Goal: Task Accomplishment & Management: Use online tool/utility

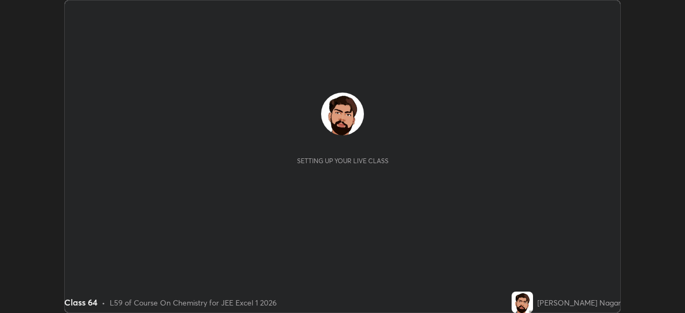
scroll to position [313, 684]
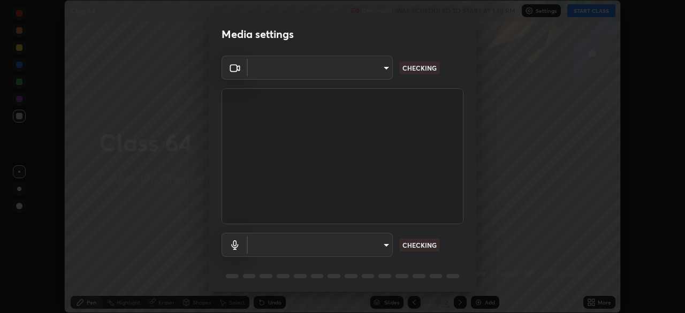
type input "6c54ecbdb3772e4859e41b9a5082f9349f80293d095f1c0b9f602b0a2d46c8bb"
type input "communications"
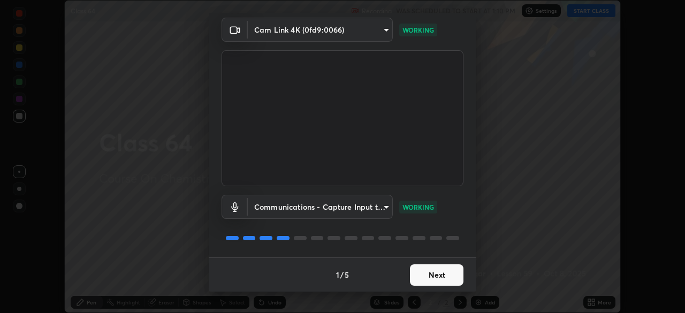
click at [436, 277] on button "Next" at bounding box center [436, 274] width 53 height 21
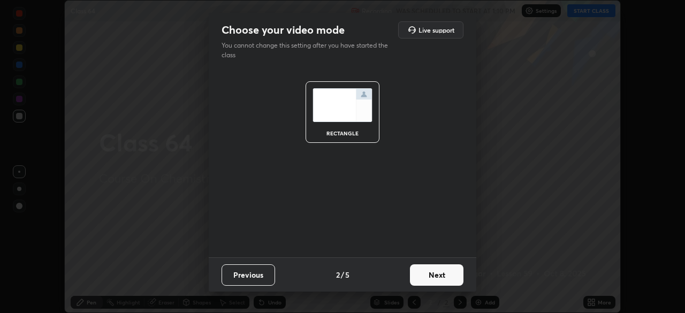
scroll to position [0, 0]
click at [439, 280] on button "Next" at bounding box center [436, 274] width 53 height 21
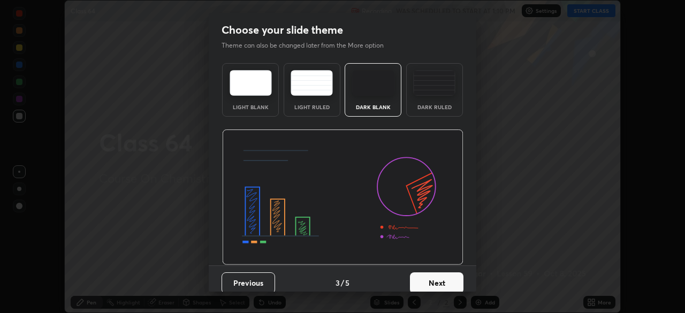
click at [439, 280] on button "Next" at bounding box center [436, 282] width 53 height 21
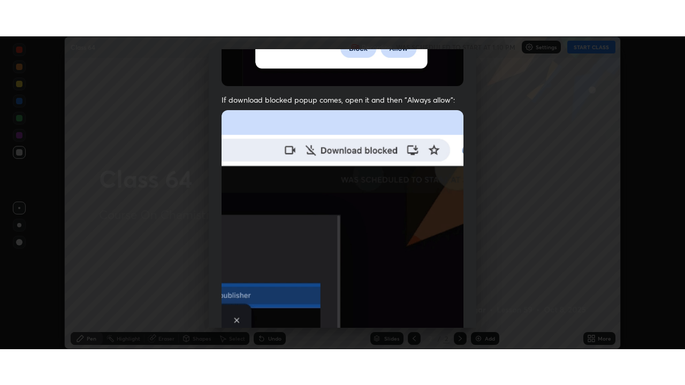
scroll to position [256, 0]
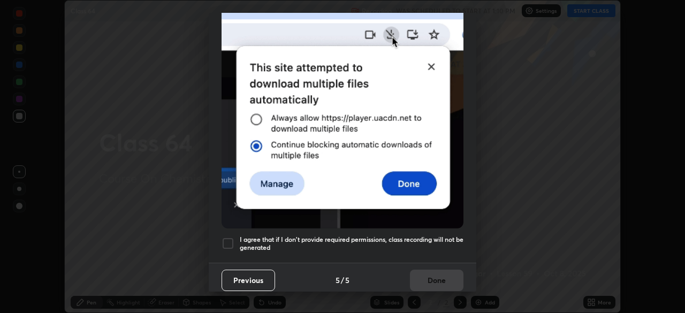
click at [432, 244] on h5 "I agree that if I don't provide required permissions, class recording will not …" at bounding box center [352, 243] width 224 height 17
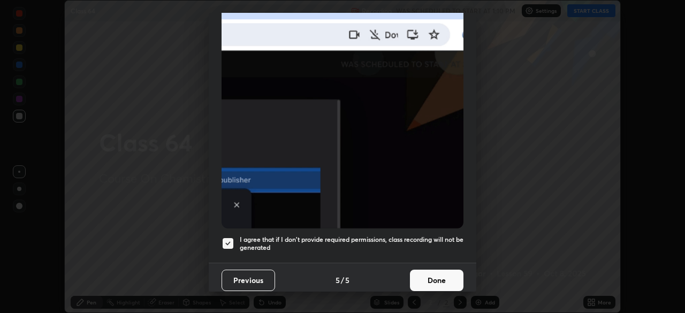
click at [431, 279] on button "Done" at bounding box center [436, 280] width 53 height 21
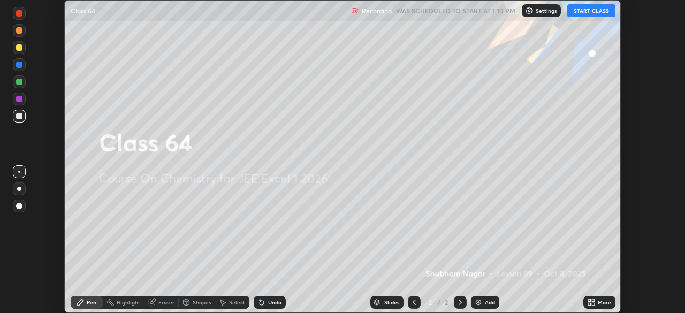
click at [589, 15] on button "START CLASS" at bounding box center [591, 10] width 48 height 13
click at [593, 304] on icon at bounding box center [593, 304] width 3 height 3
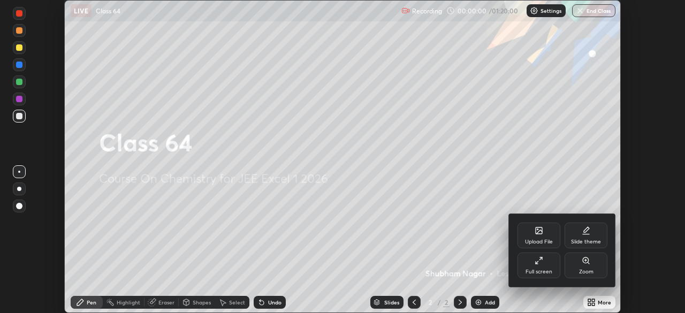
click at [528, 272] on div "Full screen" at bounding box center [538, 271] width 27 height 5
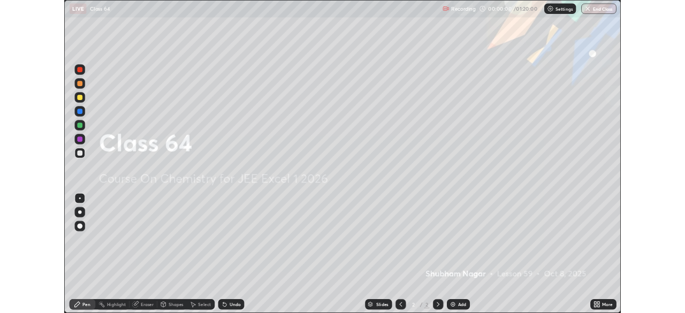
scroll to position [385, 685]
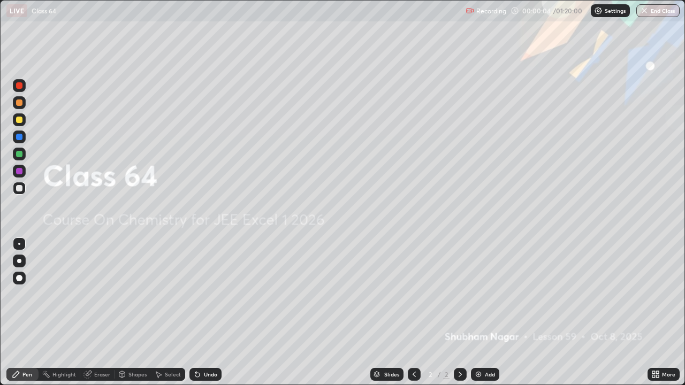
click at [478, 312] on img at bounding box center [478, 374] width 9 height 9
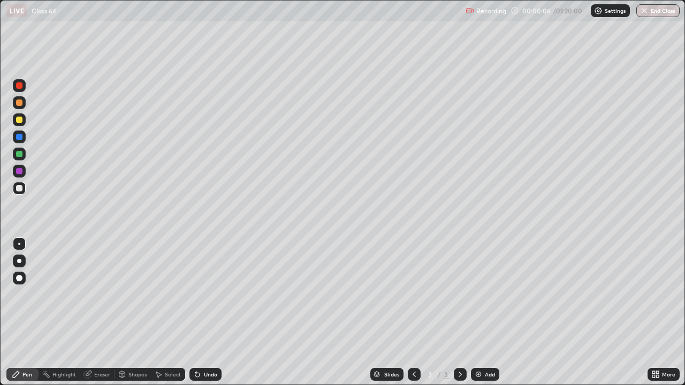
click at [13, 258] on div at bounding box center [19, 261] width 13 height 13
click at [18, 122] on div at bounding box center [19, 120] width 6 height 6
click at [132, 312] on div "Shapes" at bounding box center [137, 374] width 18 height 5
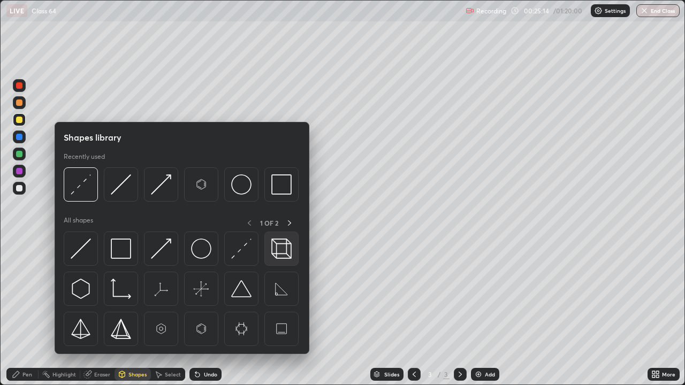
click at [278, 250] on img at bounding box center [281, 249] width 20 height 20
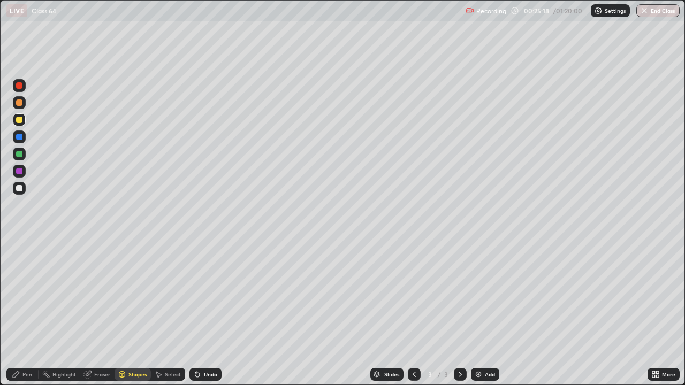
click at [167, 312] on div "Select" at bounding box center [173, 374] width 16 height 5
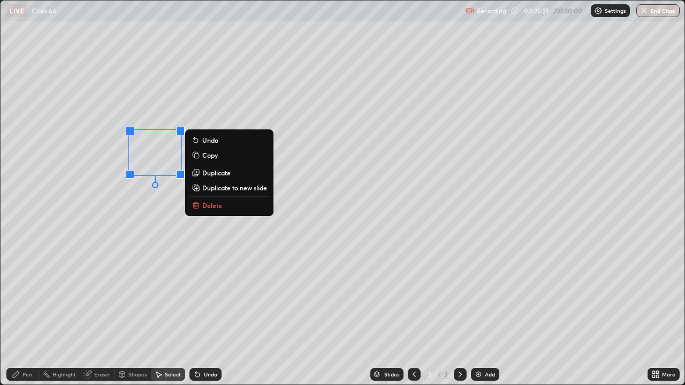
click at [208, 174] on p "Duplicate" at bounding box center [216, 172] width 28 height 9
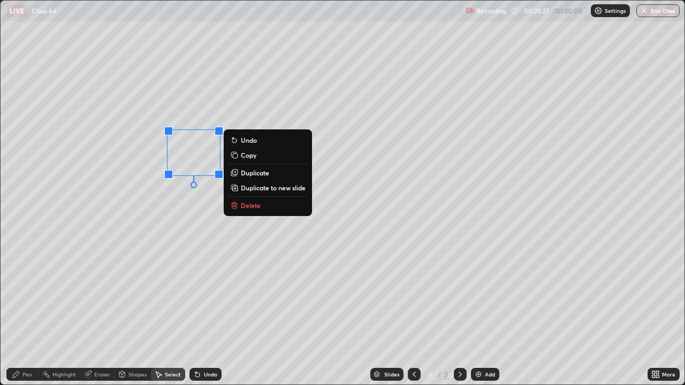
click at [246, 174] on p "Duplicate" at bounding box center [255, 172] width 28 height 9
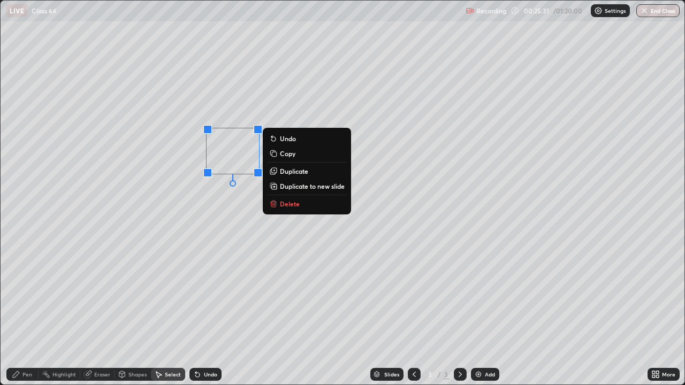
click at [285, 172] on p "Duplicate" at bounding box center [294, 171] width 28 height 9
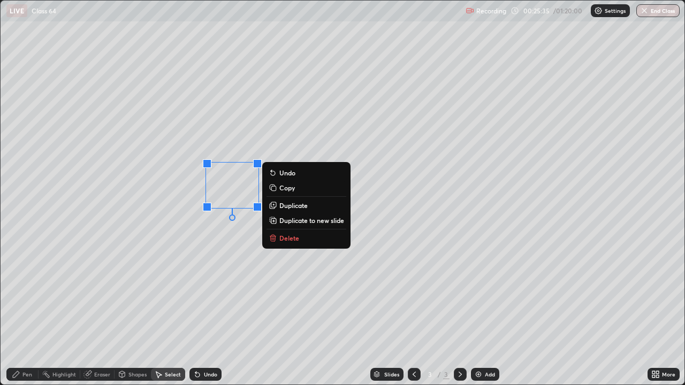
click at [283, 206] on p "Duplicate" at bounding box center [293, 205] width 28 height 9
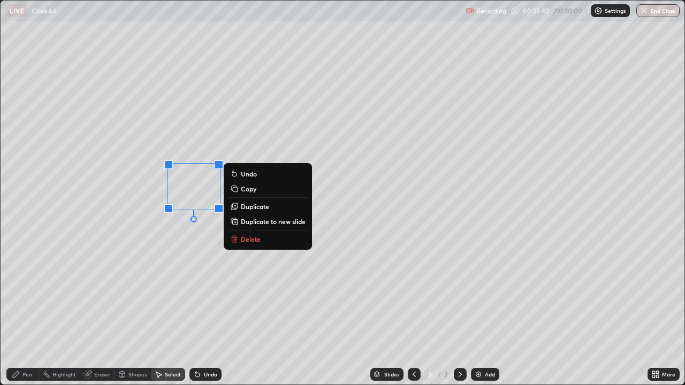
click at [247, 210] on p "Duplicate" at bounding box center [255, 206] width 28 height 9
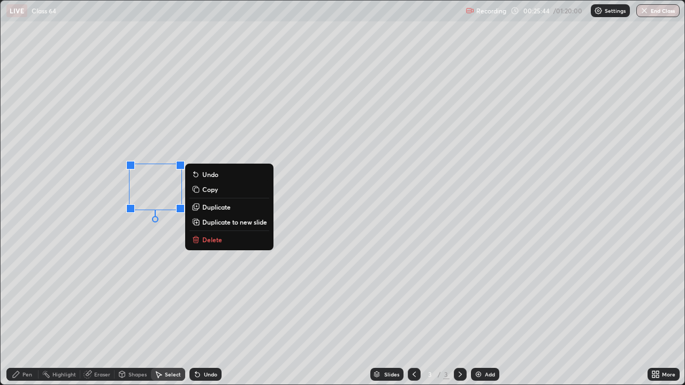
click at [113, 251] on div "0 ° Undo Copy Duplicate Duplicate to new slide Delete" at bounding box center [343, 193] width 684 height 384
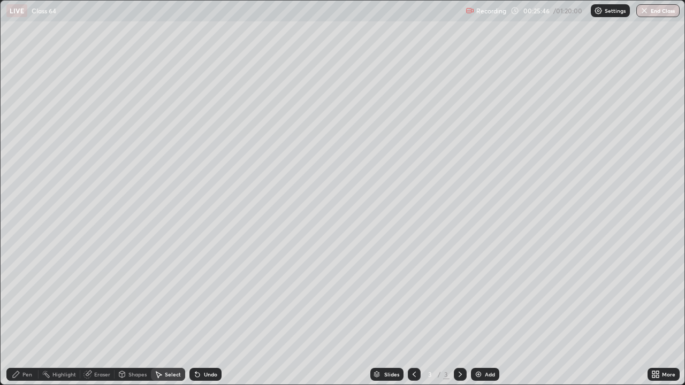
click at [19, 312] on icon at bounding box center [16, 374] width 9 height 9
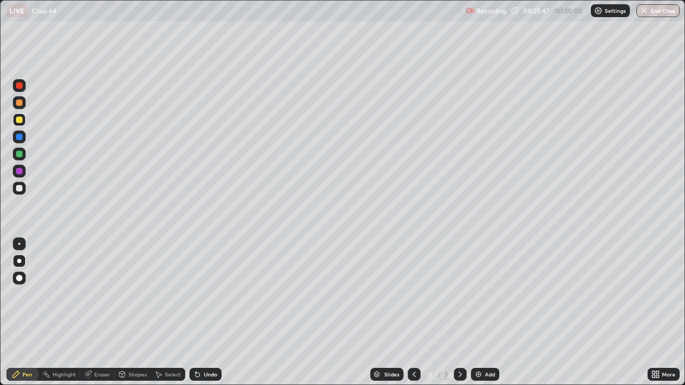
click at [17, 186] on div at bounding box center [19, 188] width 6 height 6
click at [656, 312] on icon at bounding box center [657, 372] width 3 height 3
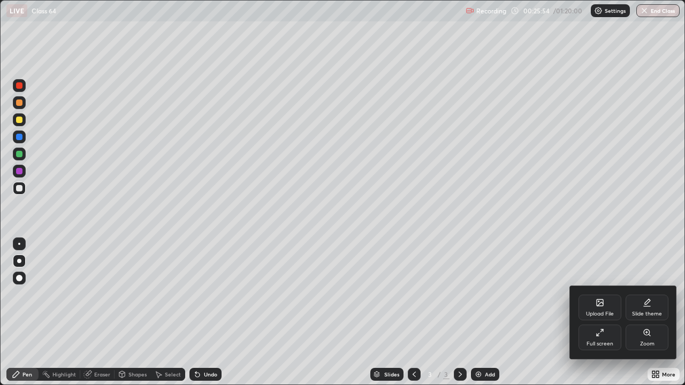
click at [603, 312] on div "Full screen" at bounding box center [599, 343] width 27 height 5
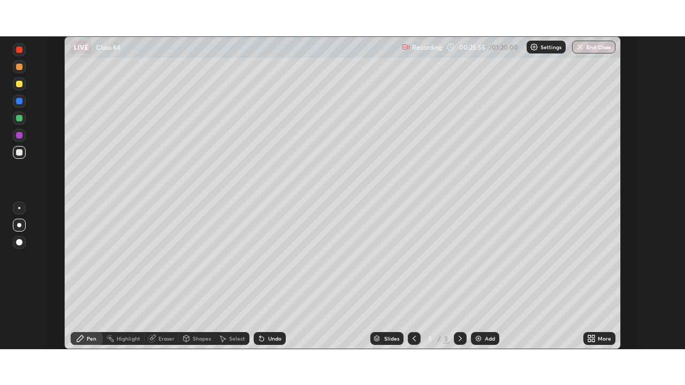
scroll to position [53176, 52804]
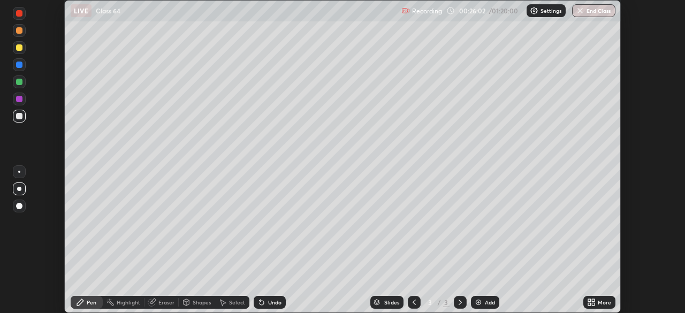
click at [18, 101] on div at bounding box center [19, 99] width 6 height 6
click at [263, 302] on icon at bounding box center [261, 302] width 9 height 9
click at [20, 114] on div at bounding box center [19, 116] width 6 height 6
click at [19, 81] on div at bounding box center [19, 82] width 6 height 6
click at [263, 301] on icon at bounding box center [261, 302] width 9 height 9
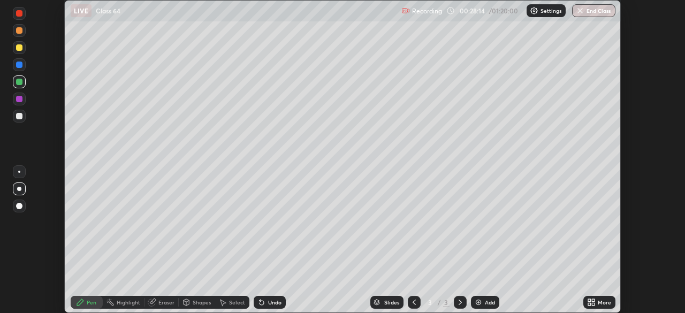
click at [20, 104] on div at bounding box center [19, 99] width 13 height 13
click at [21, 119] on div at bounding box center [19, 116] width 6 height 6
click at [593, 304] on icon at bounding box center [593, 304] width 3 height 3
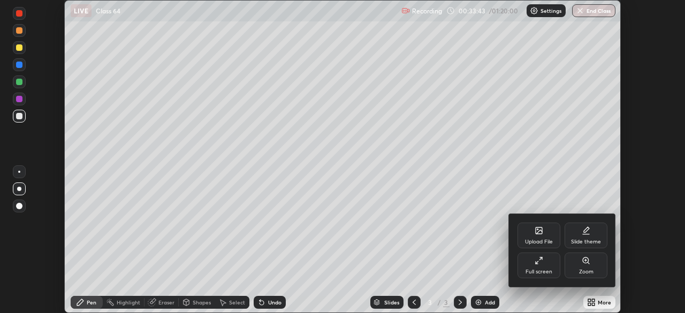
click at [540, 271] on div "Full screen" at bounding box center [538, 271] width 27 height 5
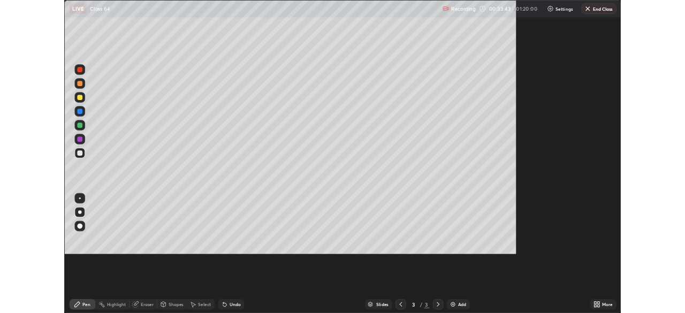
scroll to position [385, 685]
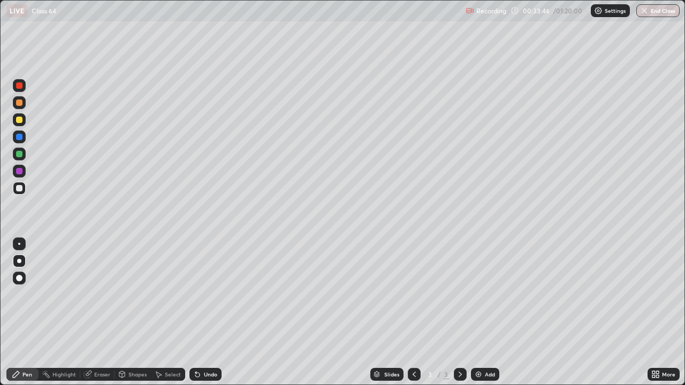
click at [200, 312] on icon at bounding box center [197, 374] width 9 height 9
click at [94, 312] on div "Eraser" at bounding box center [102, 374] width 16 height 5
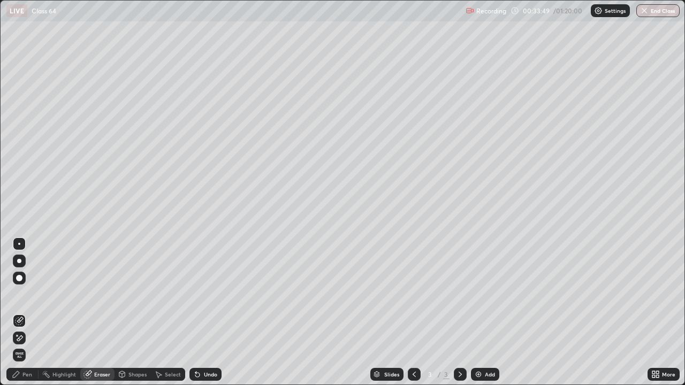
click at [18, 279] on div at bounding box center [19, 278] width 6 height 6
click at [21, 312] on icon at bounding box center [19, 338] width 9 height 9
click at [196, 312] on icon at bounding box center [197, 375] width 4 height 4
click at [197, 312] on icon at bounding box center [197, 375] width 4 height 4
click at [198, 312] on icon at bounding box center [197, 374] width 9 height 9
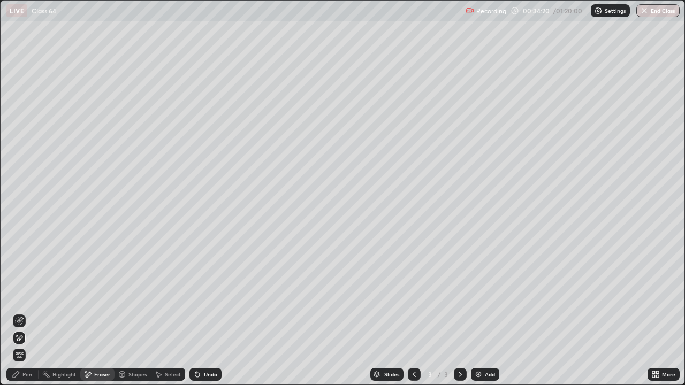
click at [22, 312] on div "Pen" at bounding box center [22, 374] width 32 height 13
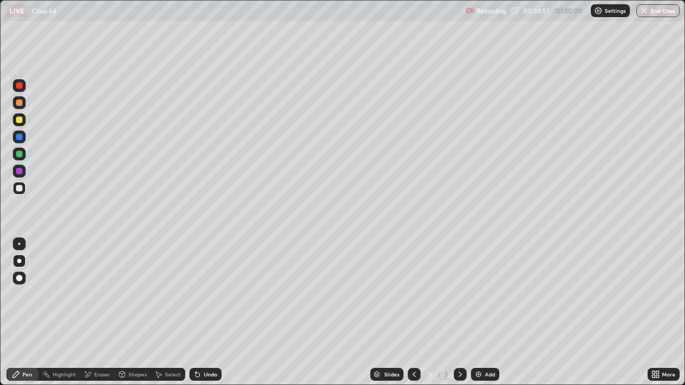
click at [19, 151] on div at bounding box center [19, 154] width 6 height 6
click at [128, 312] on div "Shapes" at bounding box center [137, 374] width 18 height 5
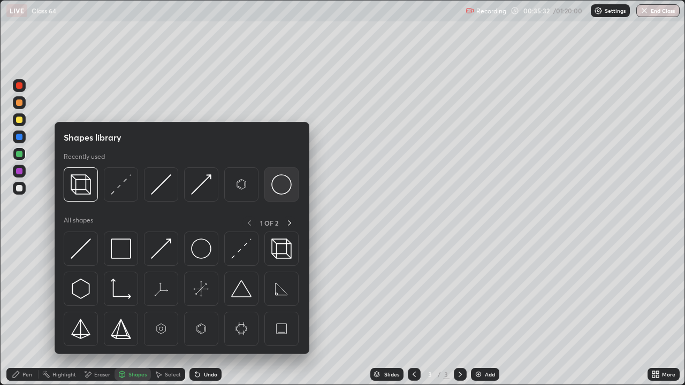
click at [290, 189] on img at bounding box center [281, 184] width 20 height 20
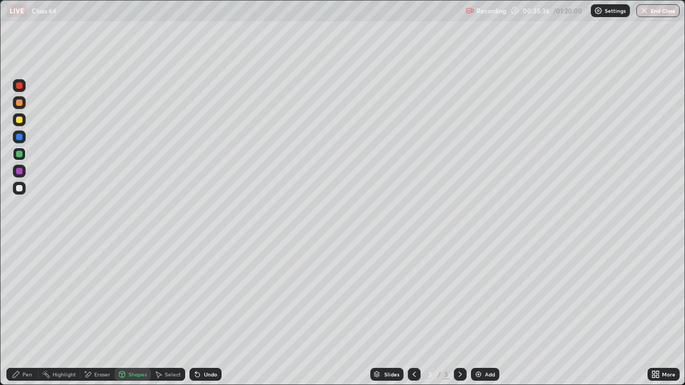
click at [202, 312] on div "Undo" at bounding box center [205, 374] width 32 height 13
click at [166, 312] on div "Select" at bounding box center [173, 374] width 16 height 5
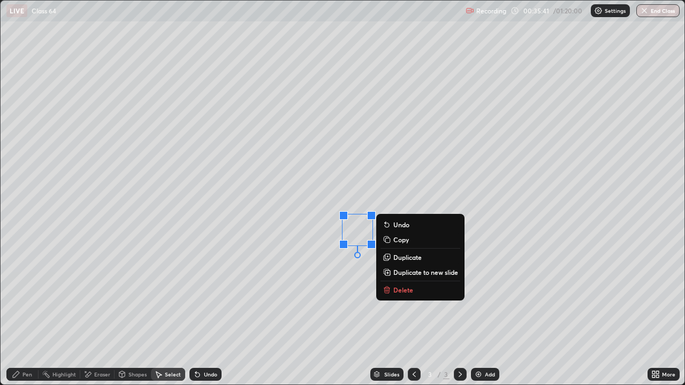
click at [398, 259] on p "Duplicate" at bounding box center [407, 257] width 28 height 9
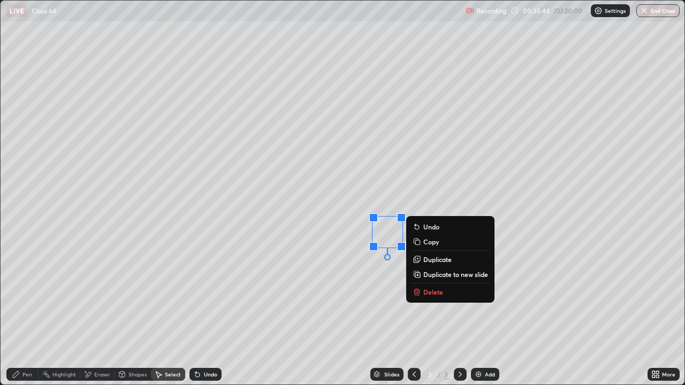
click at [425, 259] on p "Duplicate" at bounding box center [437, 259] width 28 height 9
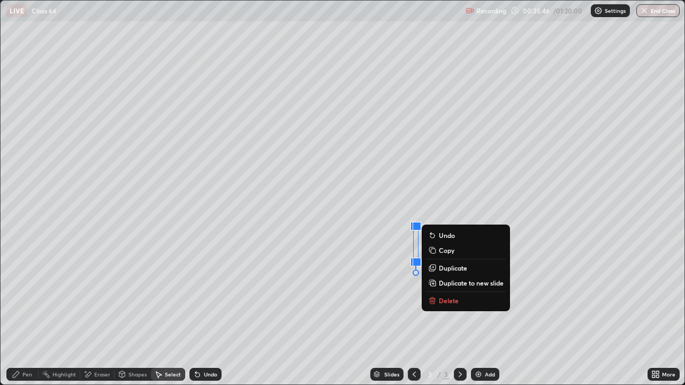
click at [440, 234] on p "Undo" at bounding box center [447, 235] width 16 height 9
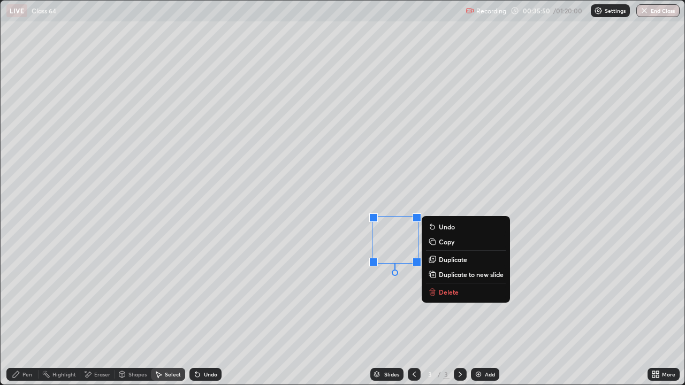
click at [410, 281] on div "0 ° Undo Copy Duplicate Duplicate to new slide Delete" at bounding box center [343, 193] width 684 height 384
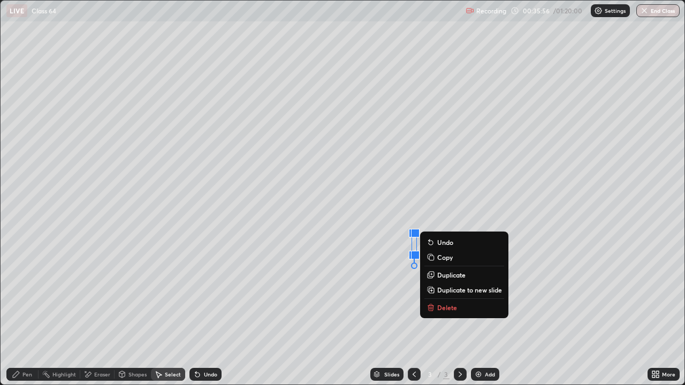
click at [443, 306] on p "Delete" at bounding box center [447, 307] width 20 height 9
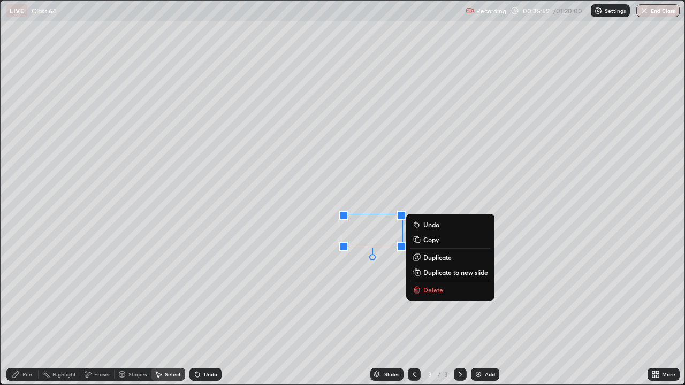
click at [425, 258] on p "Duplicate" at bounding box center [437, 257] width 28 height 9
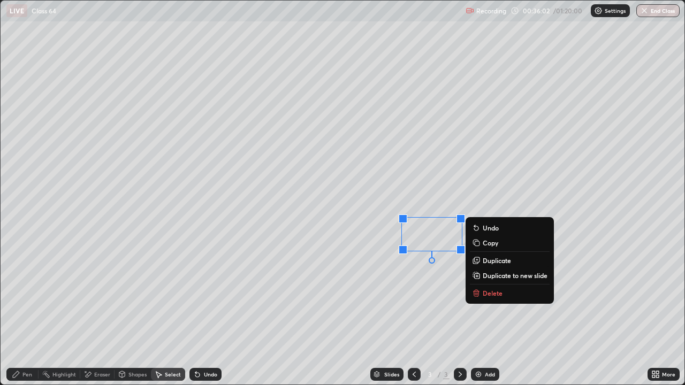
click at [417, 278] on div "0 ° Undo Copy Duplicate Duplicate to new slide Delete" at bounding box center [343, 193] width 684 height 384
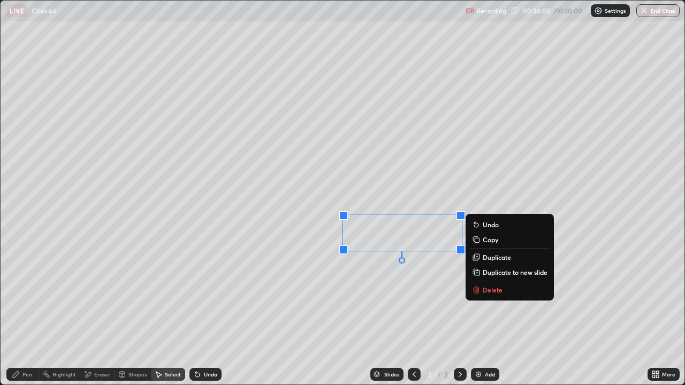
click at [485, 259] on p "Duplicate" at bounding box center [496, 257] width 28 height 9
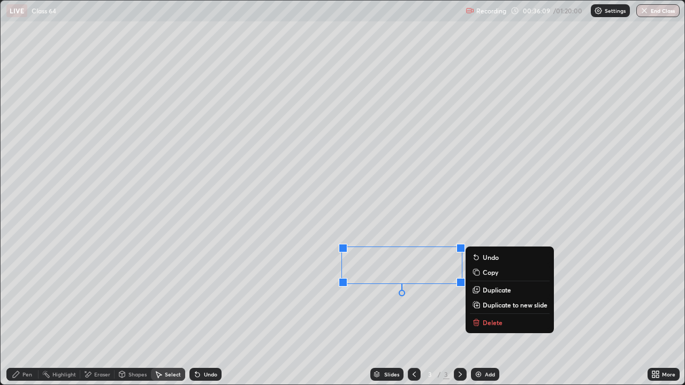
click at [485, 290] on p "Duplicate" at bounding box center [496, 290] width 28 height 9
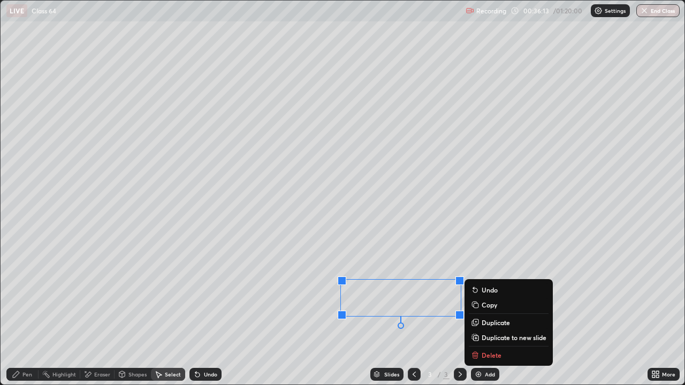
click at [482, 312] on p "Duplicate" at bounding box center [495, 322] width 28 height 9
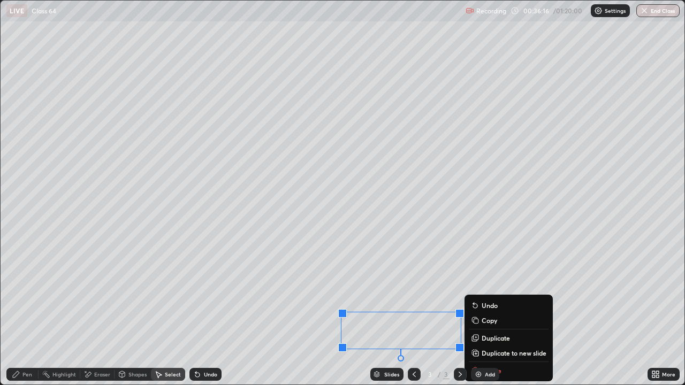
click at [380, 312] on div "0 ° Undo Copy Duplicate Duplicate to new slide Delete" at bounding box center [343, 193] width 684 height 384
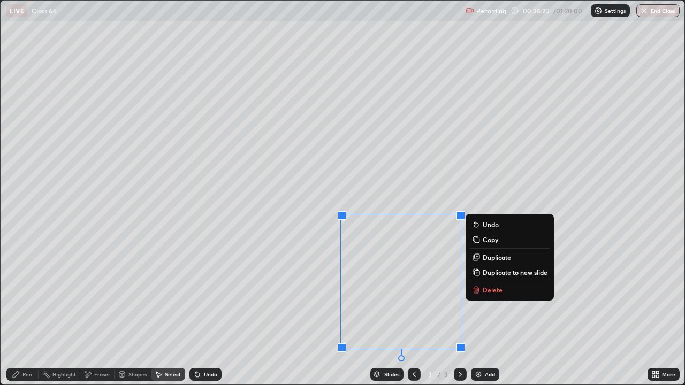
click at [494, 240] on p "Copy" at bounding box center [490, 239] width 16 height 9
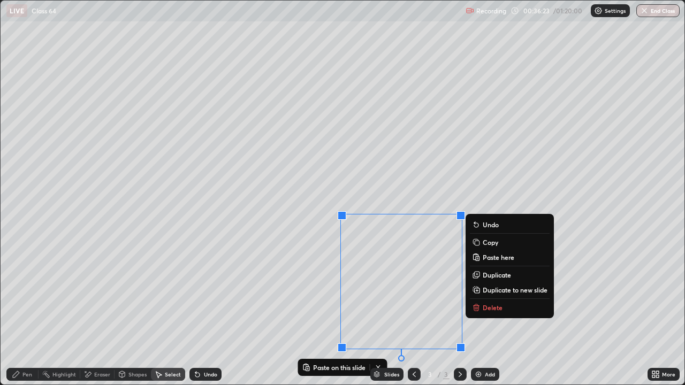
click at [490, 243] on p "Copy" at bounding box center [490, 242] width 16 height 9
click at [491, 274] on p "Duplicate" at bounding box center [496, 275] width 28 height 9
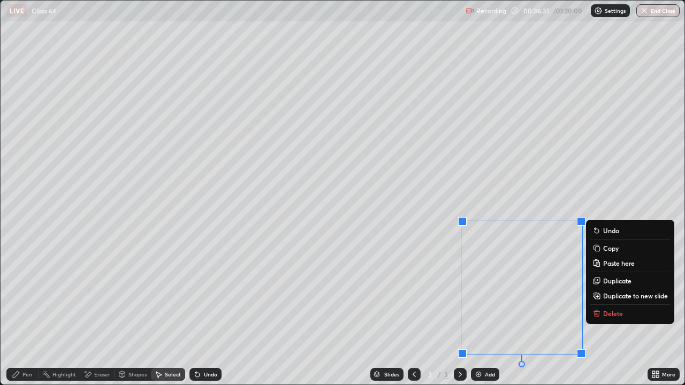
click at [608, 178] on div "0 ° Undo Copy Paste here Duplicate Duplicate to new slide Delete" at bounding box center [343, 193] width 684 height 384
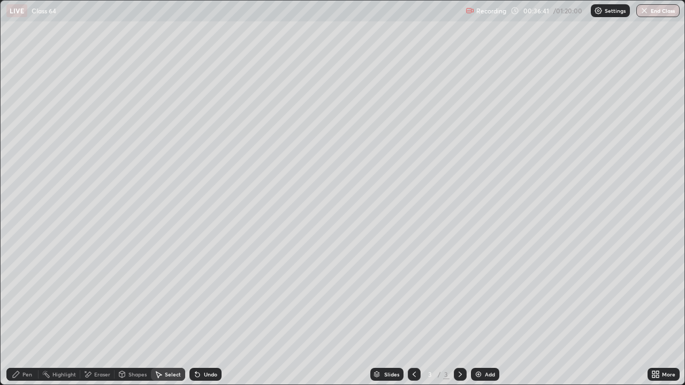
click at [26, 312] on div "Pen" at bounding box center [22, 374] width 32 height 13
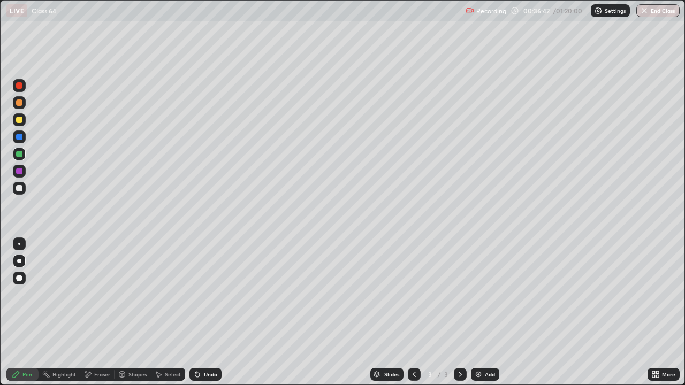
click at [21, 188] on div at bounding box center [19, 188] width 6 height 6
click at [201, 312] on div "Undo" at bounding box center [205, 374] width 32 height 13
click at [481, 312] on div "Add" at bounding box center [485, 374] width 28 height 13
click at [125, 312] on icon at bounding box center [122, 374] width 9 height 9
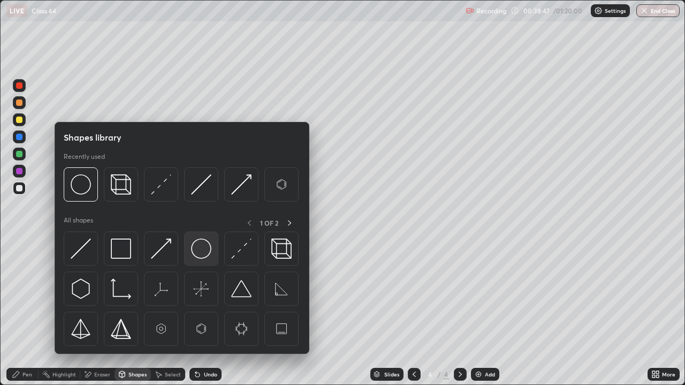
click at [205, 255] on img at bounding box center [201, 249] width 20 height 20
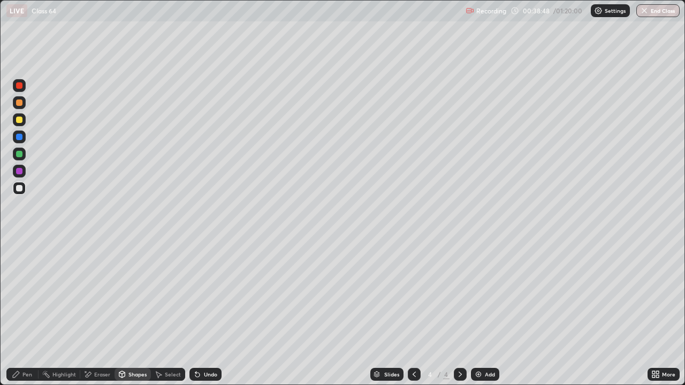
click at [20, 152] on div at bounding box center [19, 154] width 6 height 6
click at [165, 312] on div "Select" at bounding box center [173, 374] width 16 height 5
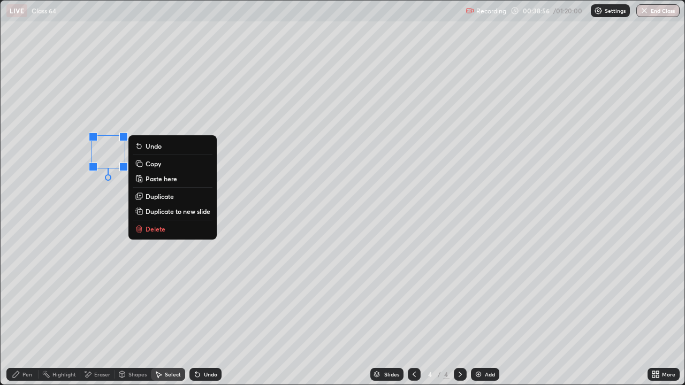
click at [154, 198] on p "Duplicate" at bounding box center [159, 196] width 28 height 9
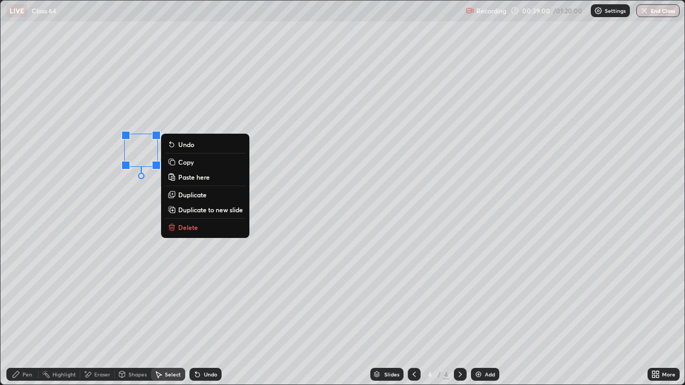
click at [190, 197] on p "Duplicate" at bounding box center [192, 194] width 28 height 9
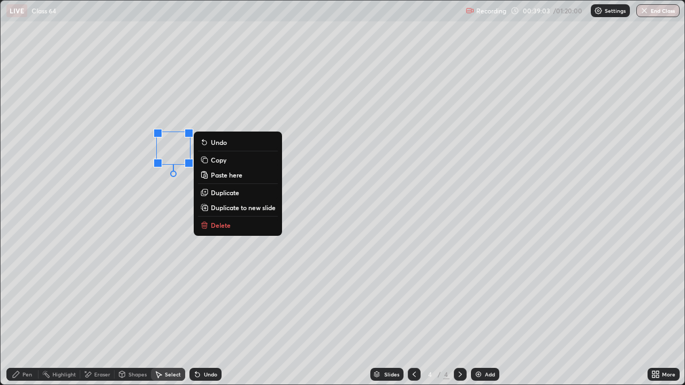
click at [218, 192] on p "Duplicate" at bounding box center [225, 192] width 28 height 9
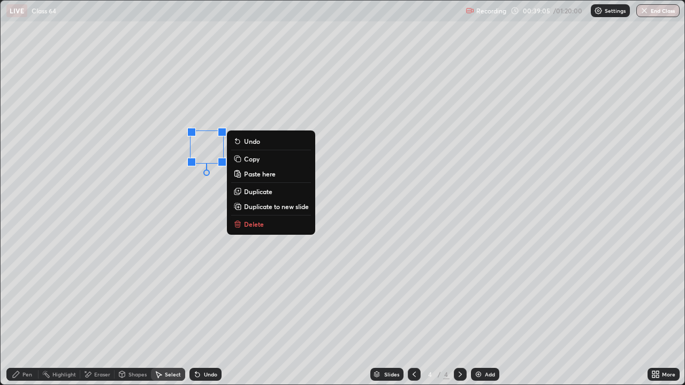
click at [252, 192] on p "Duplicate" at bounding box center [258, 191] width 28 height 9
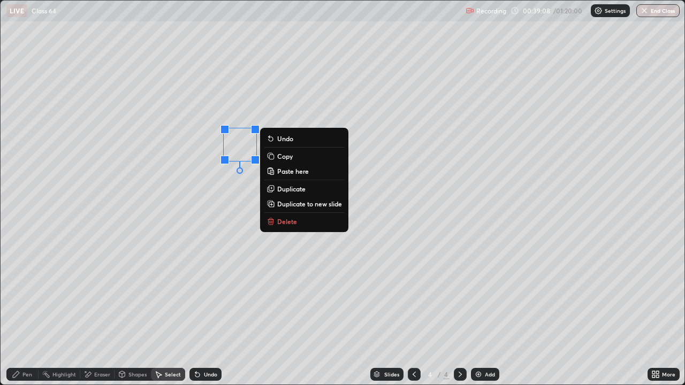
click at [282, 188] on p "Duplicate" at bounding box center [291, 189] width 28 height 9
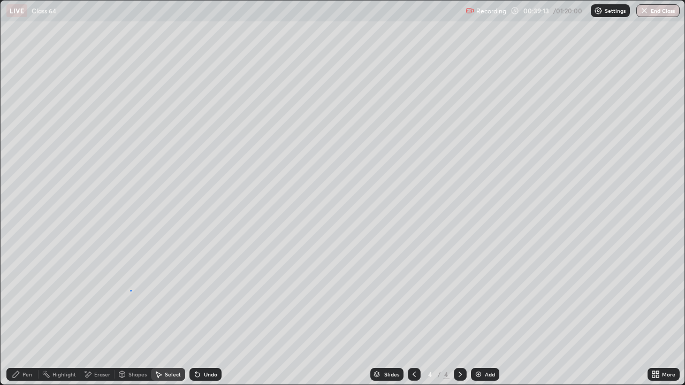
click at [131, 290] on div "0 ° Undo Copy Paste here Duplicate Duplicate to new slide Delete" at bounding box center [343, 193] width 684 height 384
click at [21, 312] on div "Pen" at bounding box center [22, 374] width 32 height 13
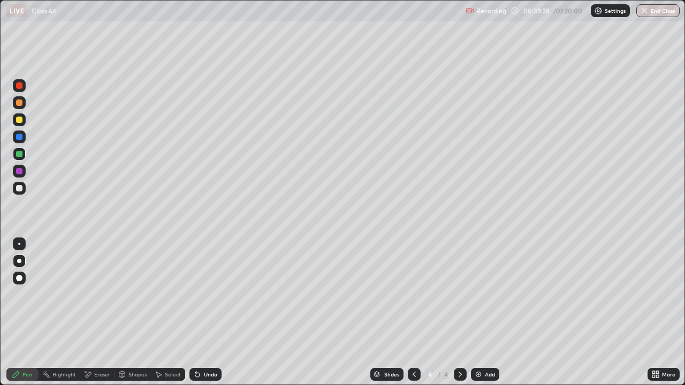
click at [15, 189] on div at bounding box center [19, 188] width 13 height 13
click at [204, 312] on div "Undo" at bounding box center [210, 374] width 13 height 5
click at [129, 312] on div "Shapes" at bounding box center [137, 374] width 18 height 5
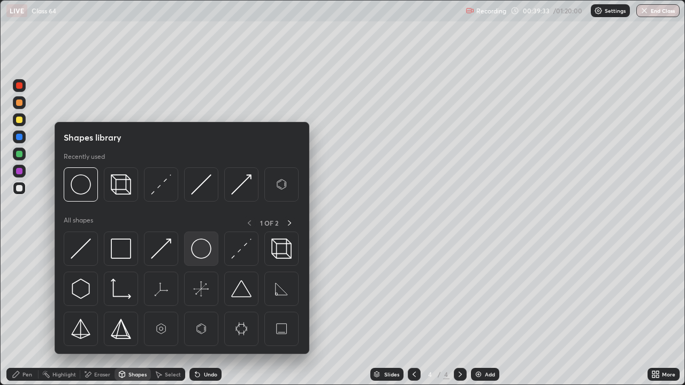
click at [209, 247] on img at bounding box center [201, 249] width 20 height 20
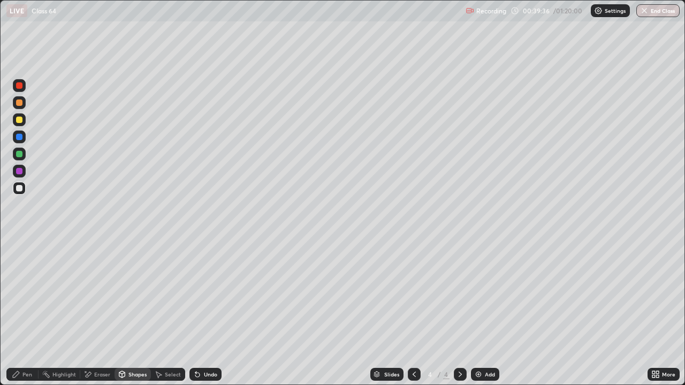
click at [208, 312] on div "Undo" at bounding box center [210, 374] width 13 height 5
click at [204, 312] on div "Undo" at bounding box center [210, 374] width 13 height 5
click at [201, 312] on div "Undo" at bounding box center [205, 374] width 32 height 13
click at [160, 312] on icon at bounding box center [159, 375] width 6 height 6
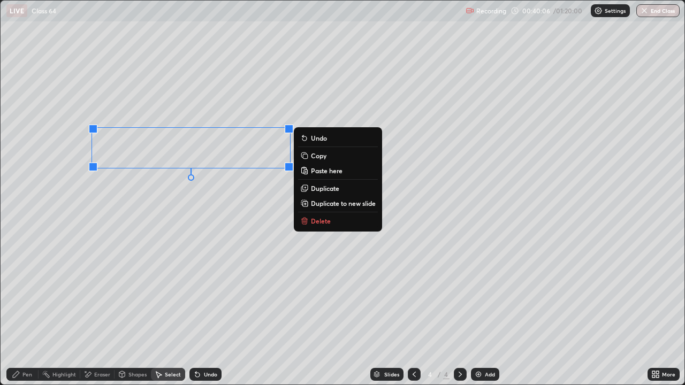
click at [318, 191] on p "Duplicate" at bounding box center [325, 188] width 28 height 9
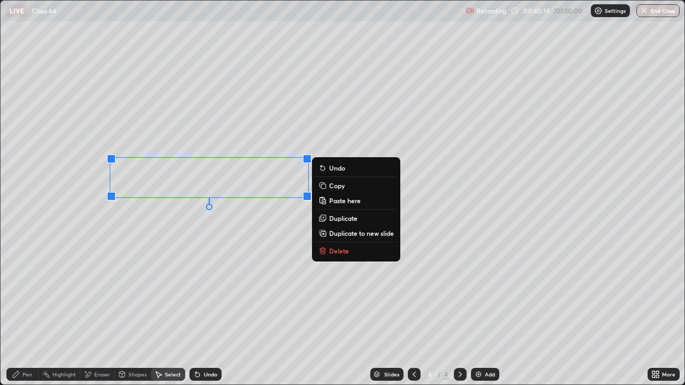
click at [333, 220] on p "Duplicate" at bounding box center [343, 218] width 28 height 9
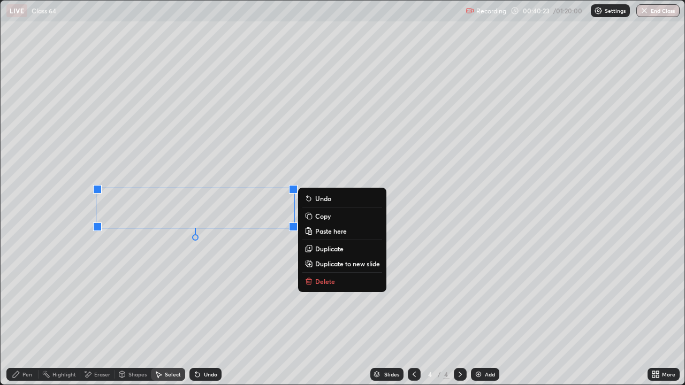
click at [313, 245] on icon at bounding box center [308, 248] width 9 height 9
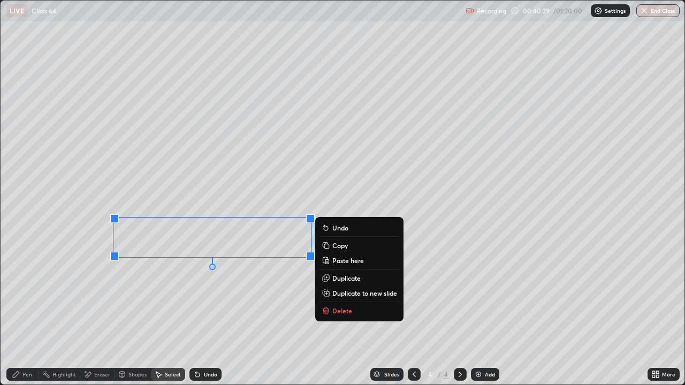
click at [136, 312] on div "0 ° Undo Copy Paste here Duplicate Duplicate to new slide Delete" at bounding box center [343, 193] width 684 height 384
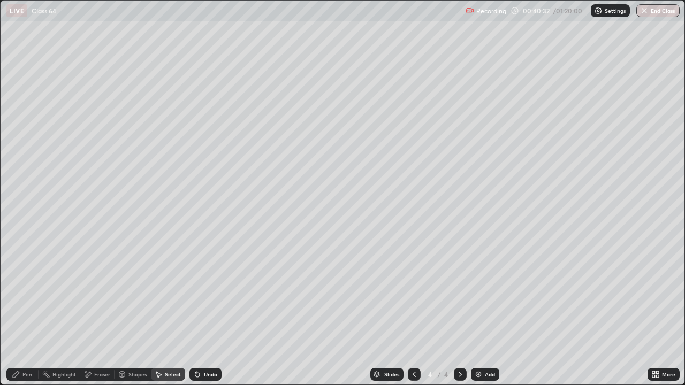
click at [24, 312] on div "Pen" at bounding box center [27, 374] width 10 height 5
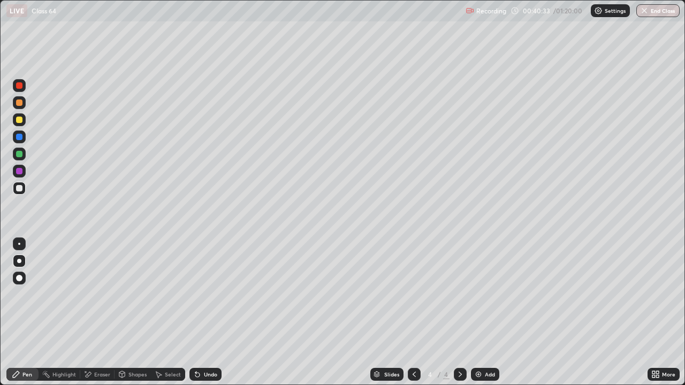
click at [16, 184] on div at bounding box center [19, 188] width 13 height 13
click at [414, 312] on icon at bounding box center [414, 374] width 9 height 9
click at [459, 312] on icon at bounding box center [460, 374] width 9 height 9
click at [18, 171] on div at bounding box center [19, 171] width 6 height 6
click at [19, 139] on div at bounding box center [19, 137] width 6 height 6
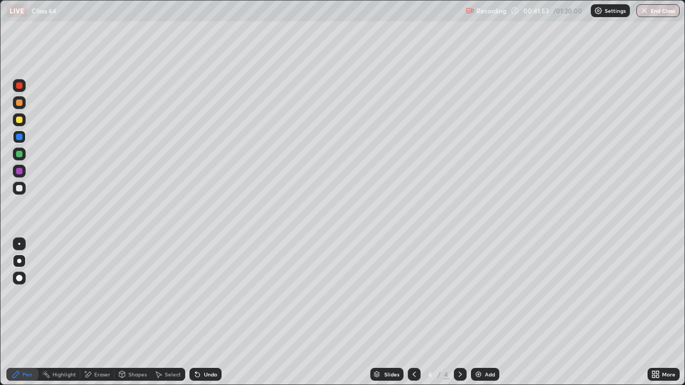
click at [413, 312] on icon at bounding box center [413, 374] width 3 height 5
click at [459, 312] on icon at bounding box center [460, 374] width 9 height 9
click at [413, 312] on icon at bounding box center [414, 374] width 9 height 9
click at [463, 312] on icon at bounding box center [460, 374] width 9 height 9
click at [194, 312] on icon at bounding box center [197, 374] width 9 height 9
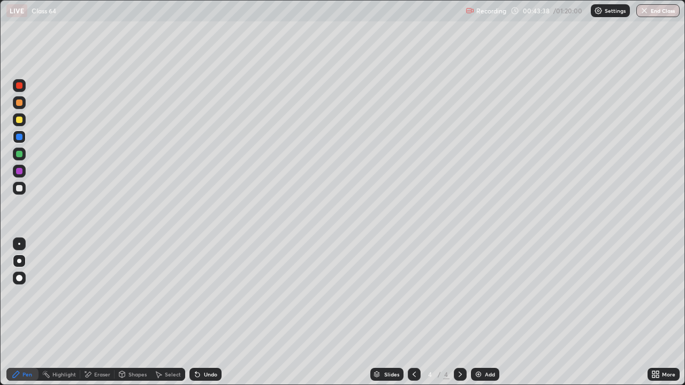
click at [482, 312] on div "Add" at bounding box center [485, 374] width 28 height 13
click at [410, 312] on icon at bounding box center [414, 374] width 9 height 9
click at [459, 312] on icon at bounding box center [460, 374] width 9 height 9
click at [106, 312] on div "Eraser" at bounding box center [102, 374] width 16 height 5
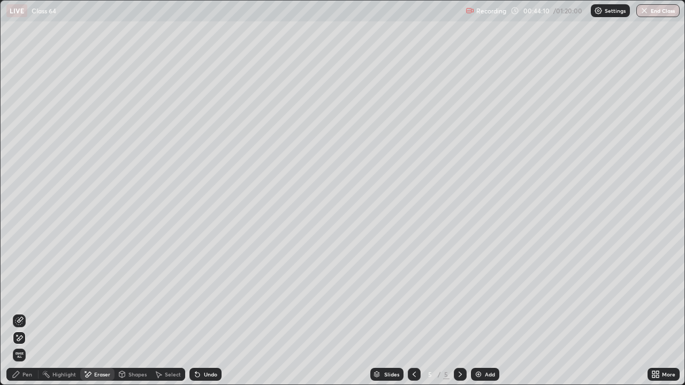
click at [142, 312] on div "Shapes" at bounding box center [137, 374] width 18 height 5
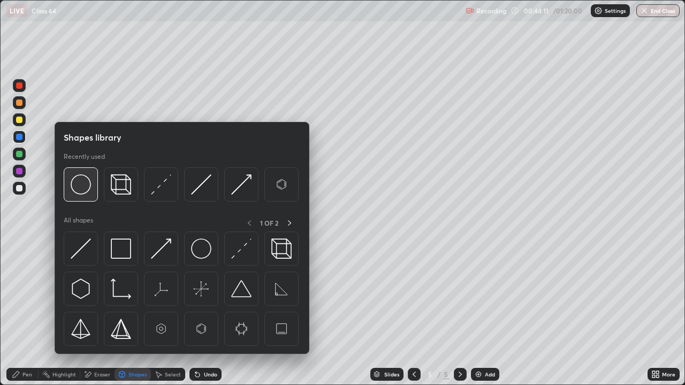
click at [82, 188] on img at bounding box center [81, 184] width 20 height 20
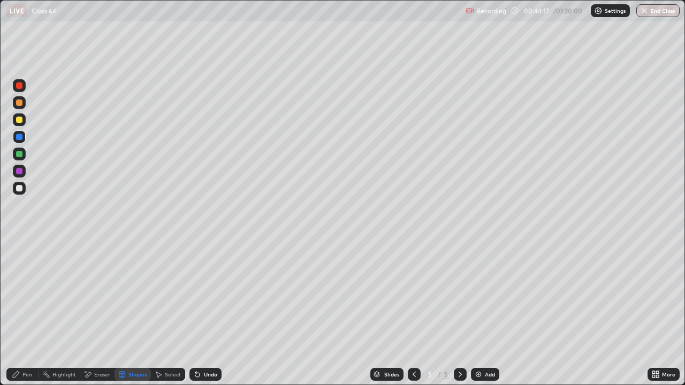
click at [199, 312] on icon at bounding box center [197, 374] width 9 height 9
click at [163, 312] on div "Select" at bounding box center [168, 374] width 34 height 13
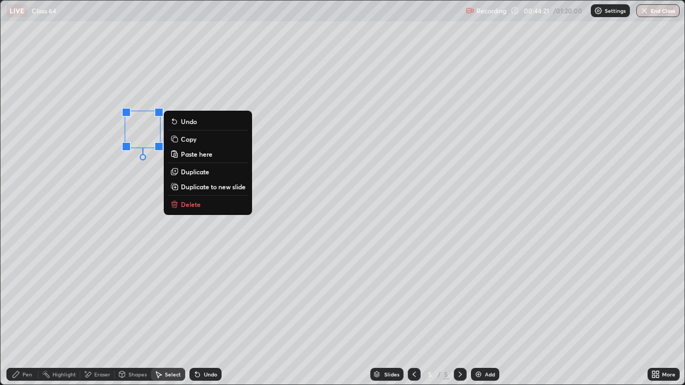
click at [189, 172] on p "Duplicate" at bounding box center [195, 171] width 28 height 9
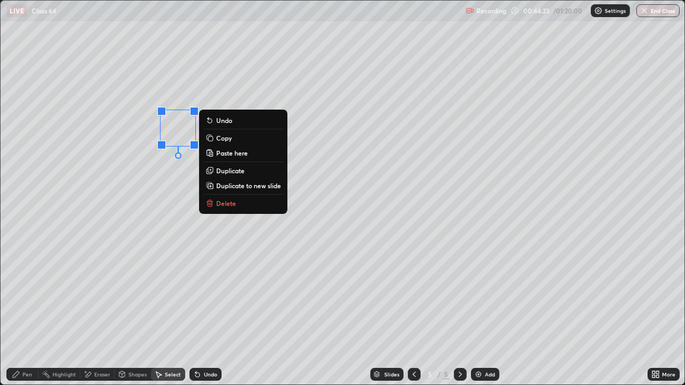
click at [219, 171] on p "Duplicate" at bounding box center [230, 170] width 28 height 9
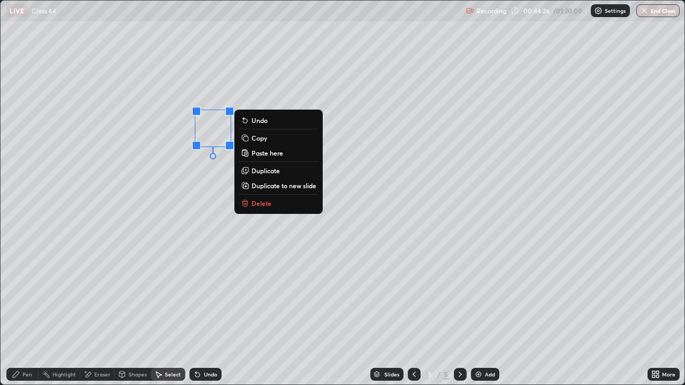
click at [252, 171] on p "Duplicate" at bounding box center [265, 170] width 28 height 9
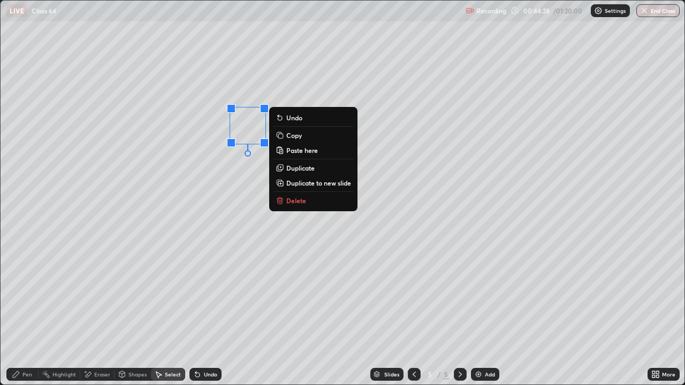
click at [288, 170] on p "Duplicate" at bounding box center [300, 168] width 28 height 9
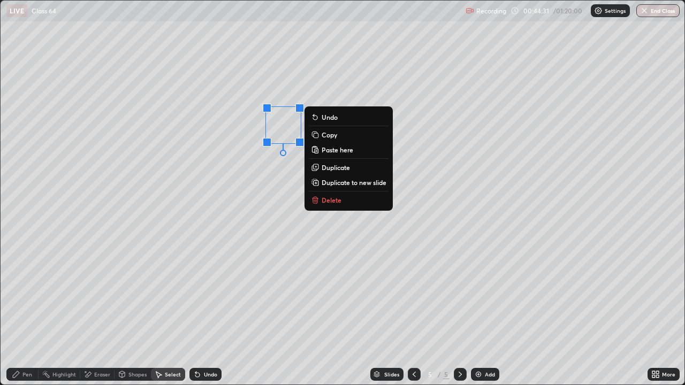
click at [325, 168] on p "Duplicate" at bounding box center [335, 167] width 28 height 9
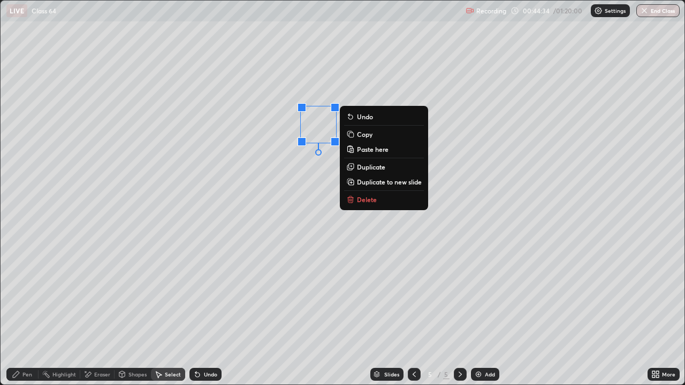
click at [282, 205] on div "0 ° Undo Copy Paste here Duplicate Duplicate to new slide Delete" at bounding box center [343, 193] width 684 height 384
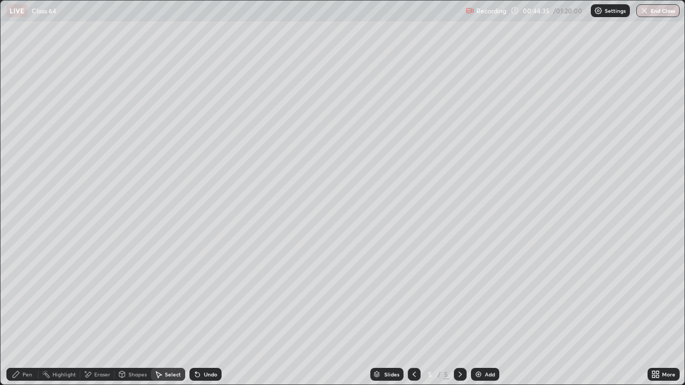
click at [163, 312] on div "Select" at bounding box center [168, 374] width 34 height 13
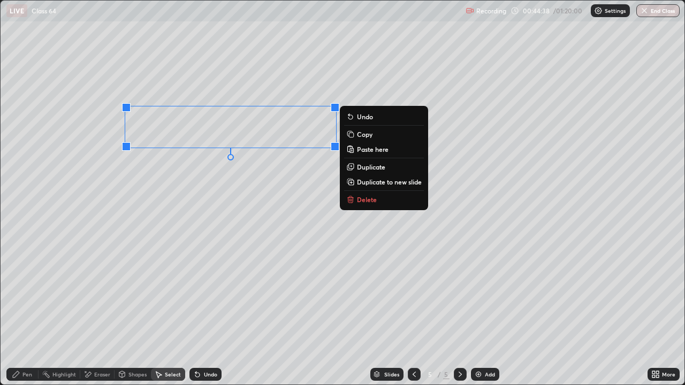
click at [357, 168] on p "Duplicate" at bounding box center [371, 167] width 28 height 9
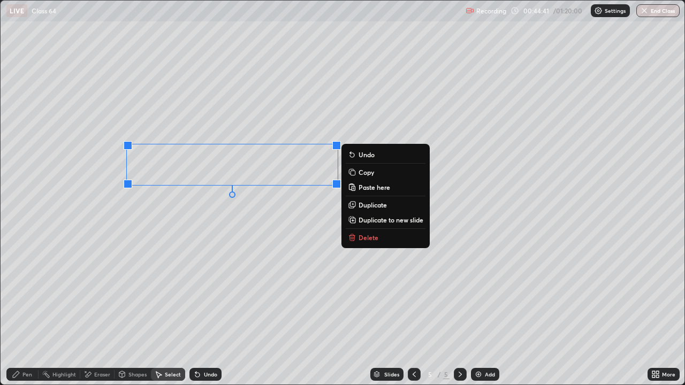
click at [357, 208] on button "Duplicate" at bounding box center [386, 204] width 80 height 13
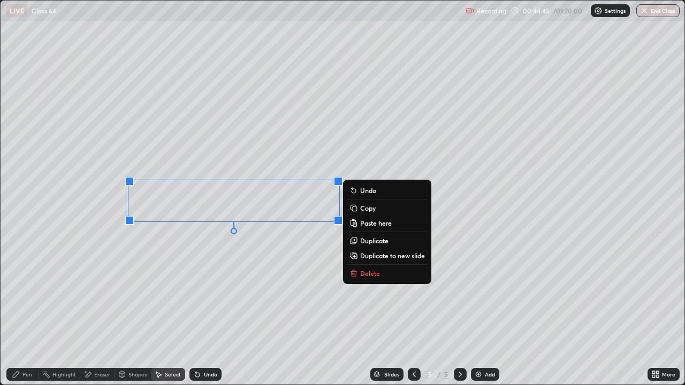
click at [357, 239] on icon at bounding box center [354, 239] width 5 height 5
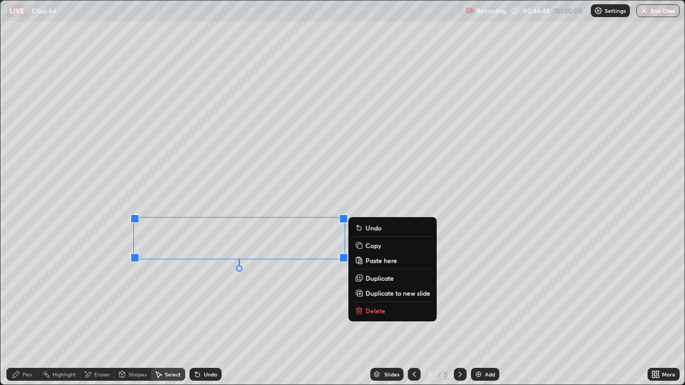
click at [205, 300] on div "0 ° Undo Copy Paste here Duplicate Duplicate to new slide Delete" at bounding box center [343, 193] width 684 height 384
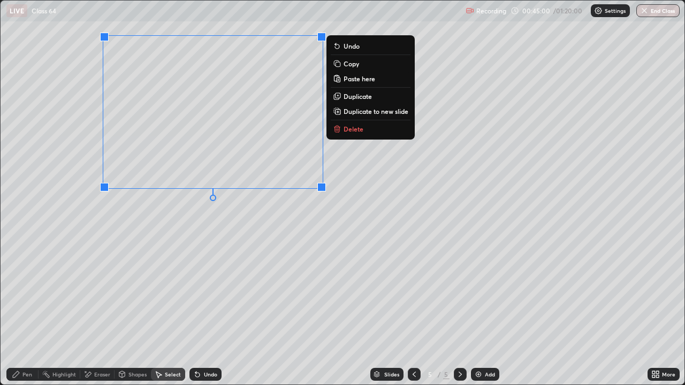
click at [352, 98] on p "Duplicate" at bounding box center [357, 96] width 28 height 9
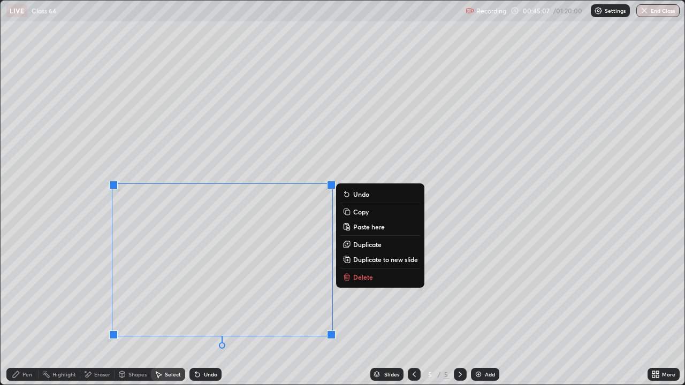
click at [375, 305] on div "0 ° Undo Copy Paste here Duplicate Duplicate to new slide Delete" at bounding box center [343, 193] width 684 height 384
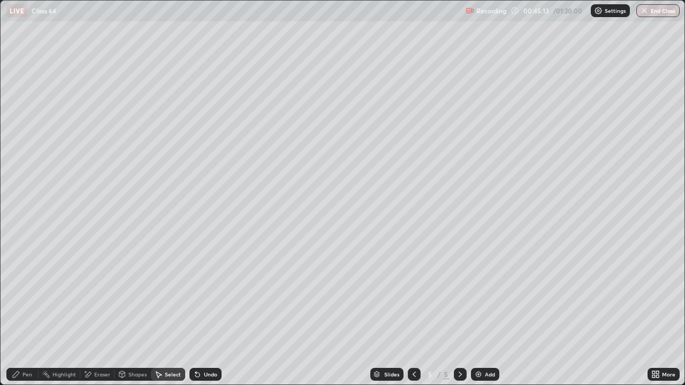
click at [31, 312] on div "Pen" at bounding box center [27, 374] width 10 height 5
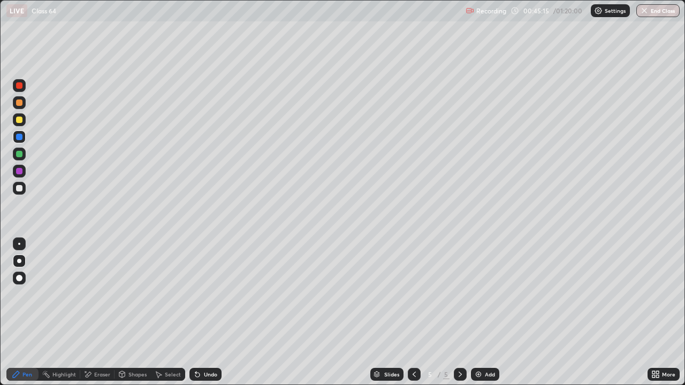
click at [17, 117] on div at bounding box center [19, 119] width 13 height 13
click at [129, 312] on div "Shapes" at bounding box center [137, 374] width 18 height 5
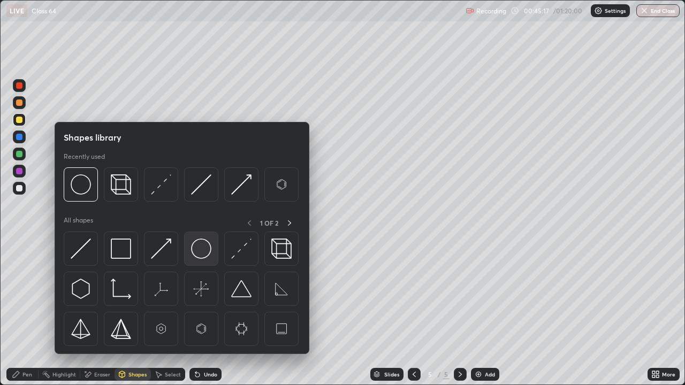
click at [192, 249] on img at bounding box center [201, 249] width 20 height 20
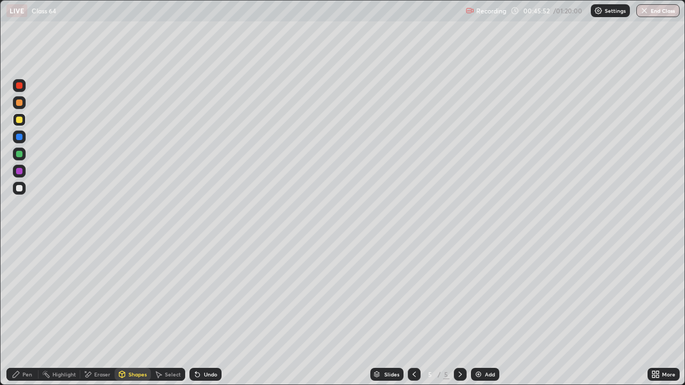
click at [165, 312] on div "Select" at bounding box center [173, 374] width 16 height 5
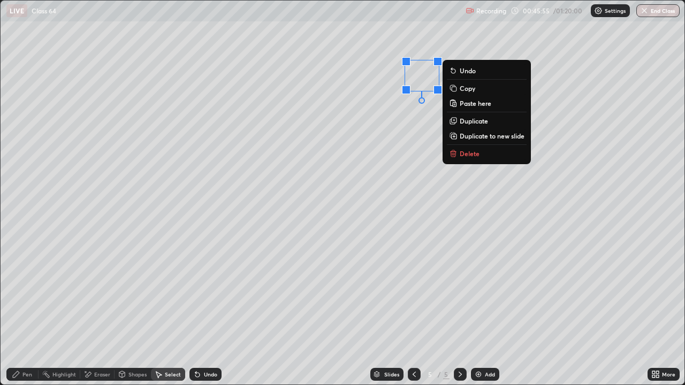
click at [473, 121] on p "Duplicate" at bounding box center [473, 121] width 28 height 9
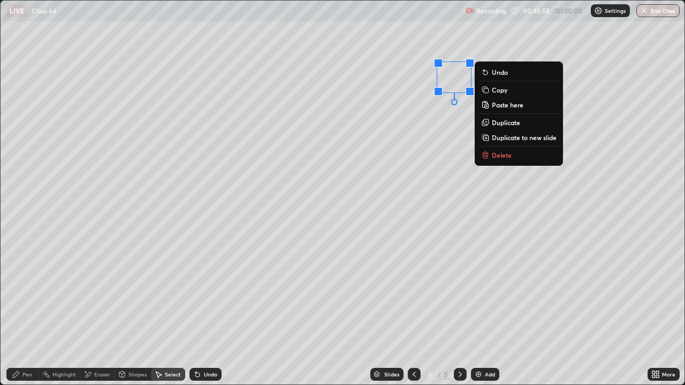
click at [201, 312] on div "Undo" at bounding box center [205, 374] width 32 height 13
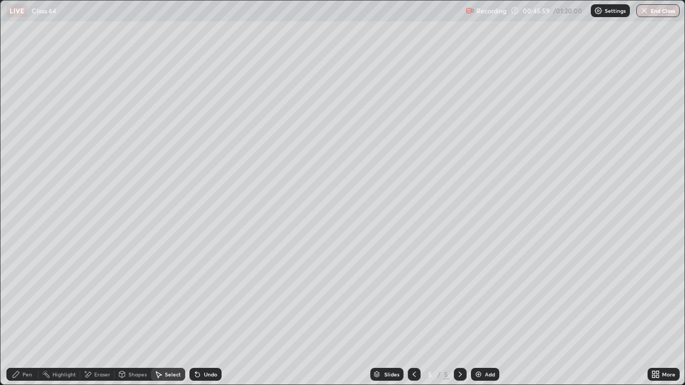
click at [202, 312] on div "Undo" at bounding box center [205, 374] width 32 height 13
click at [205, 312] on div "Undo" at bounding box center [205, 374] width 32 height 13
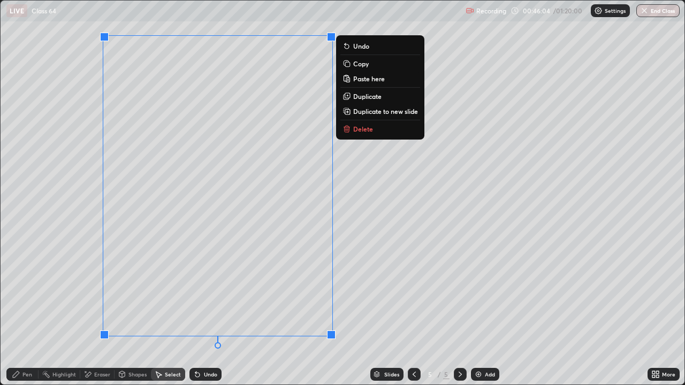
click at [362, 96] on p "Duplicate" at bounding box center [367, 96] width 28 height 9
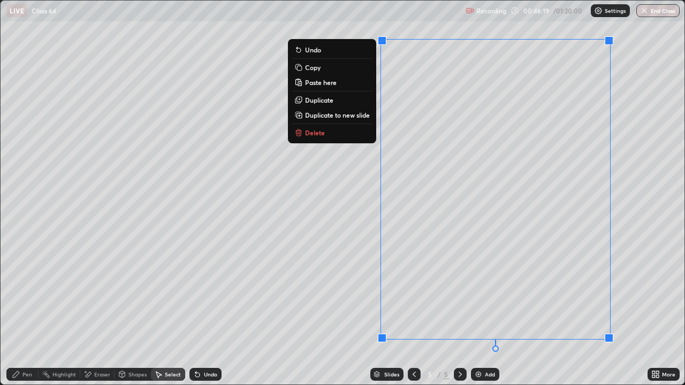
click at [197, 312] on icon at bounding box center [197, 374] width 9 height 9
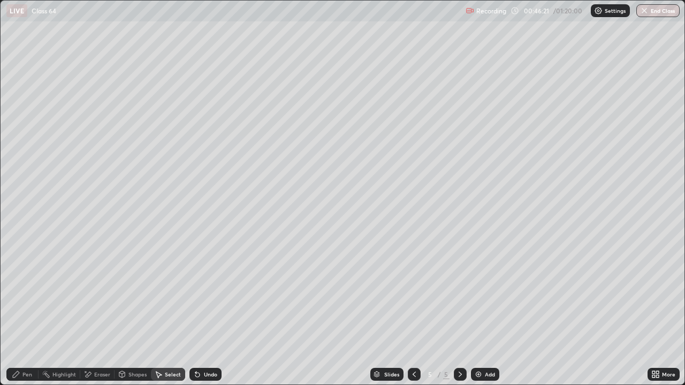
click at [35, 312] on div "Pen" at bounding box center [22, 374] width 32 height 13
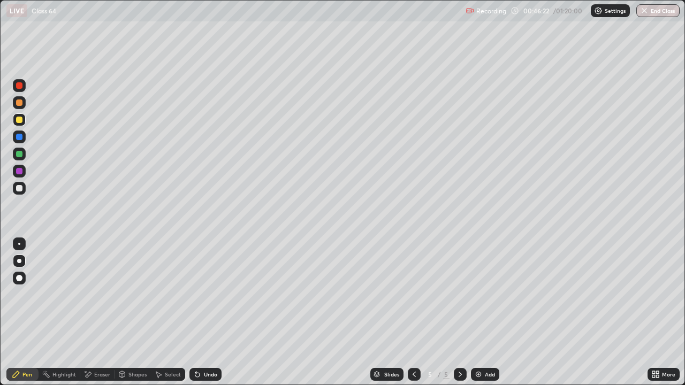
click at [19, 120] on div at bounding box center [19, 120] width 6 height 6
click at [199, 312] on icon at bounding box center [197, 374] width 9 height 9
click at [160, 312] on icon at bounding box center [158, 374] width 9 height 9
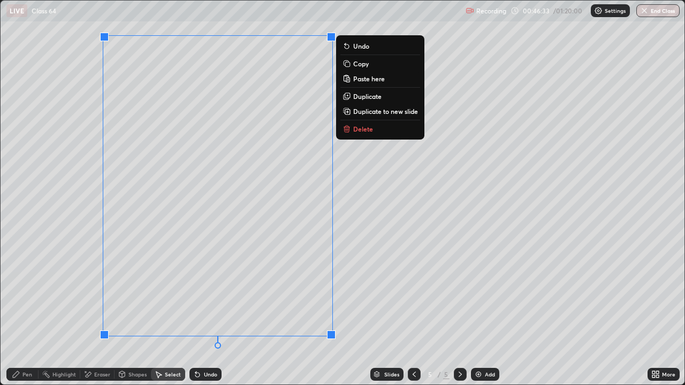
click at [370, 97] on p "Duplicate" at bounding box center [367, 96] width 28 height 9
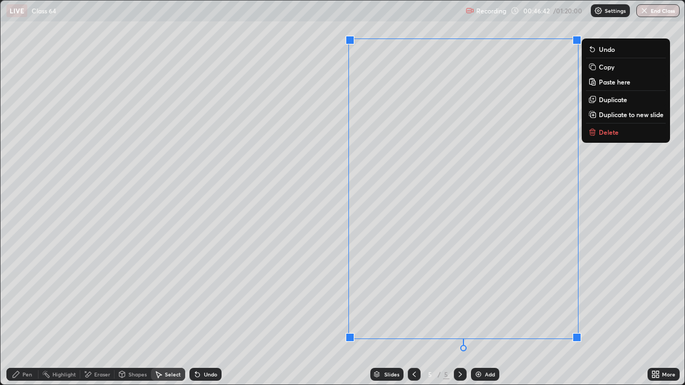
click at [206, 312] on div "Undo" at bounding box center [210, 374] width 13 height 5
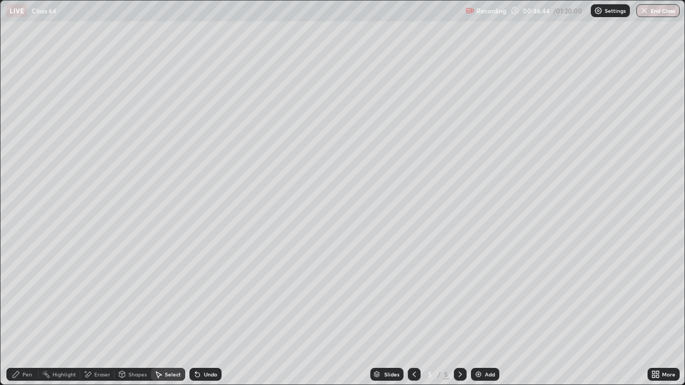
click at [204, 312] on div "Undo" at bounding box center [210, 374] width 13 height 5
click at [22, 312] on div "Pen" at bounding box center [22, 374] width 32 height 13
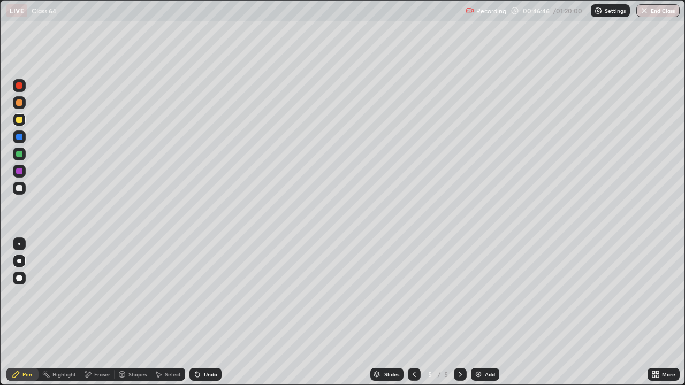
click at [137, 312] on div "Shapes" at bounding box center [137, 374] width 18 height 5
click at [166, 312] on div "Select" at bounding box center [173, 374] width 16 height 5
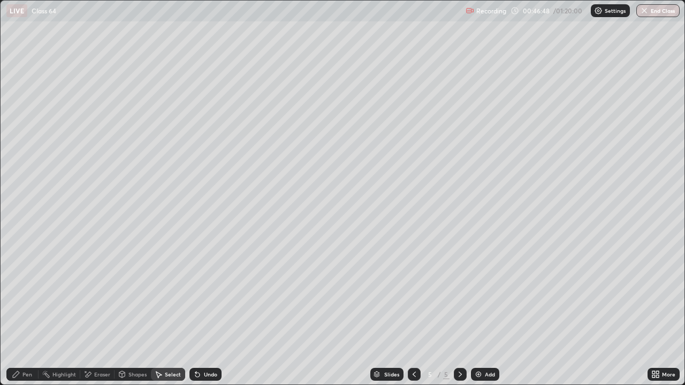
click at [132, 312] on div "Shapes" at bounding box center [137, 374] width 18 height 5
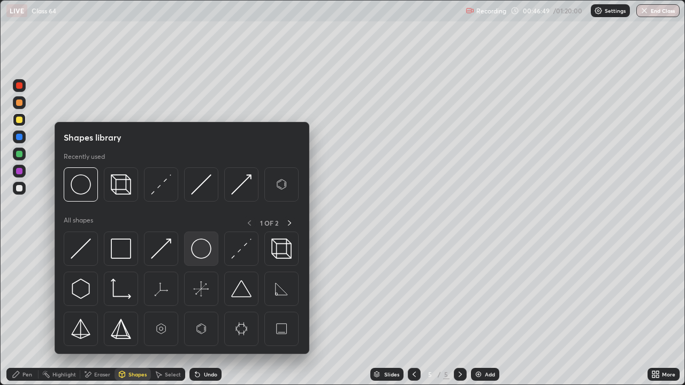
click at [201, 257] on img at bounding box center [201, 249] width 20 height 20
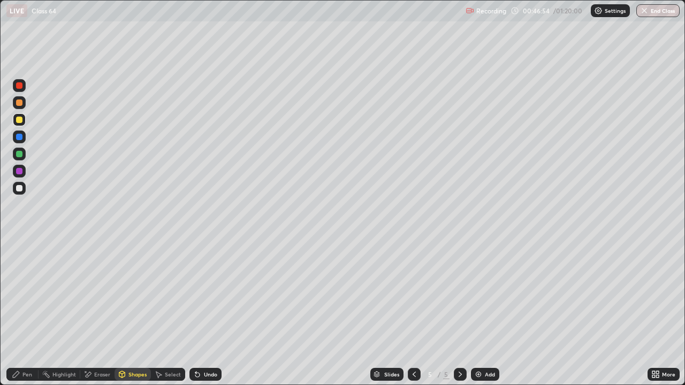
click at [166, 312] on div "Select" at bounding box center [168, 374] width 34 height 13
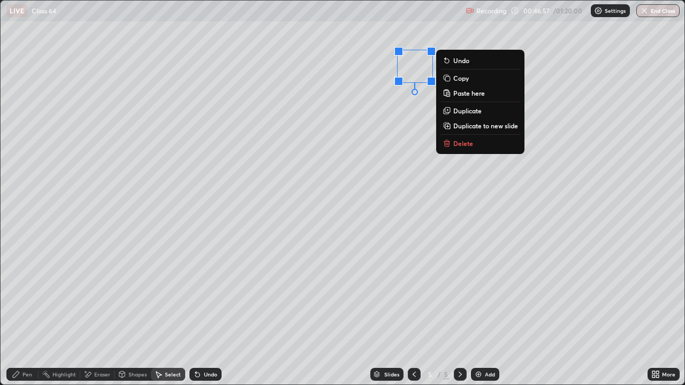
click at [465, 112] on p "Duplicate" at bounding box center [467, 110] width 28 height 9
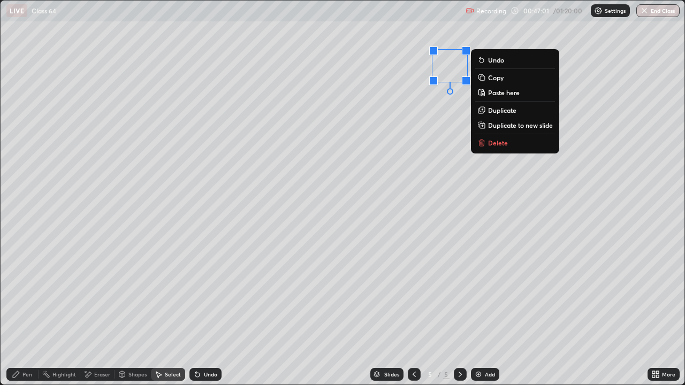
click at [499, 112] on p "Duplicate" at bounding box center [502, 110] width 28 height 9
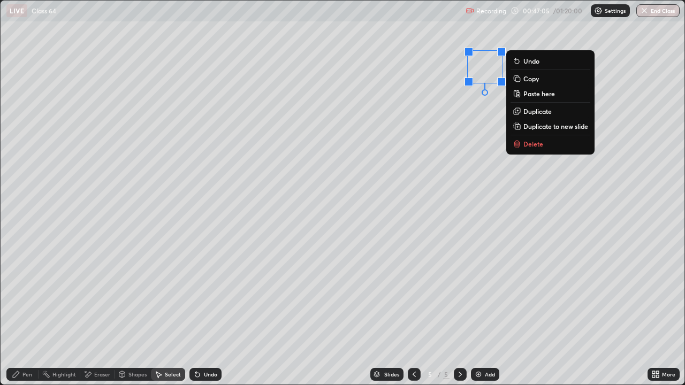
click at [531, 113] on p "Duplicate" at bounding box center [537, 111] width 28 height 9
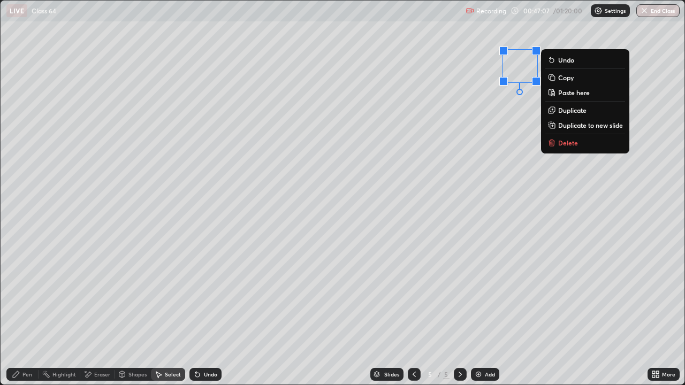
click at [561, 111] on p "Duplicate" at bounding box center [572, 110] width 28 height 9
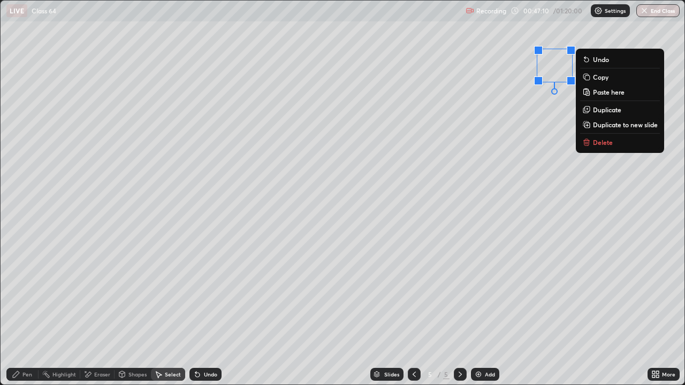
click at [602, 113] on p "Duplicate" at bounding box center [607, 109] width 28 height 9
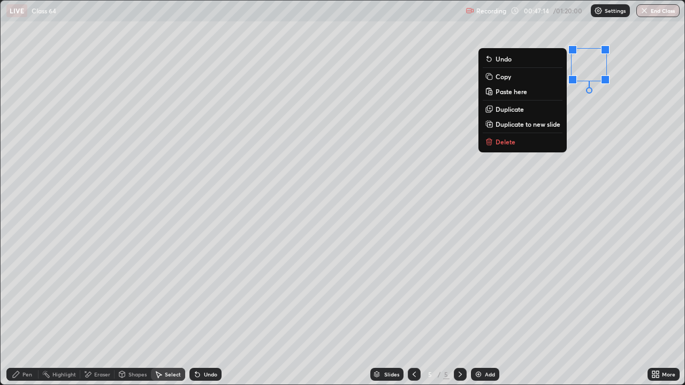
click at [591, 121] on div "0 ° Undo Copy Paste here Duplicate Duplicate to new slide Delete" at bounding box center [343, 193] width 684 height 384
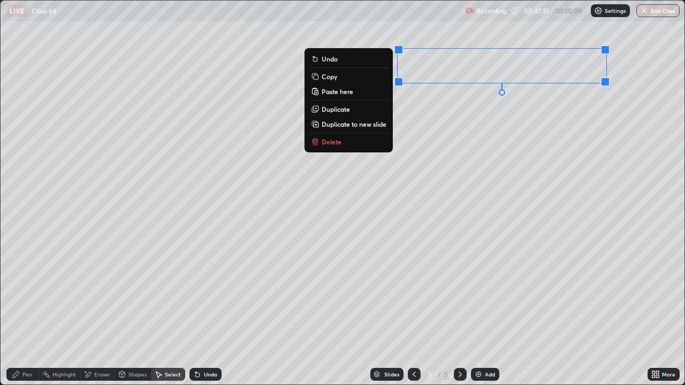
click at [346, 111] on p "Duplicate" at bounding box center [335, 109] width 28 height 9
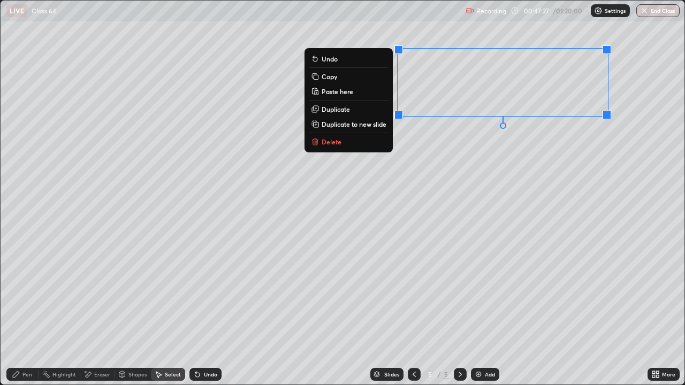
click at [356, 108] on button "Duplicate" at bounding box center [349, 109] width 80 height 13
click at [354, 110] on button "Duplicate" at bounding box center [349, 109] width 80 height 13
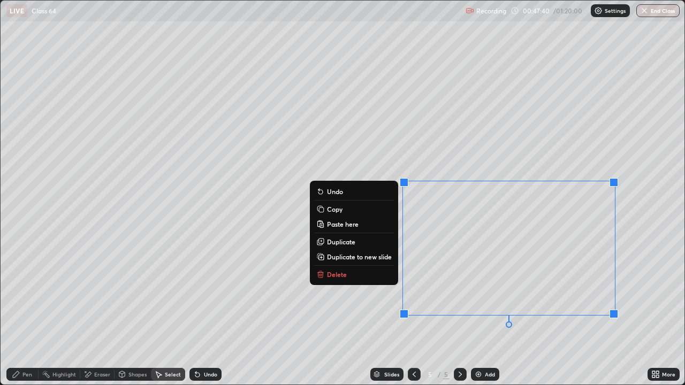
click at [459, 312] on div "0 ° Undo Copy Paste here Duplicate Duplicate to new slide Delete" at bounding box center [343, 193] width 684 height 384
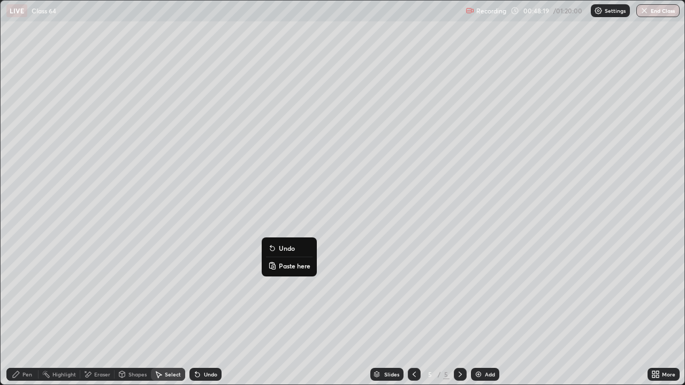
click at [24, 312] on div "Pen" at bounding box center [27, 374] width 10 height 5
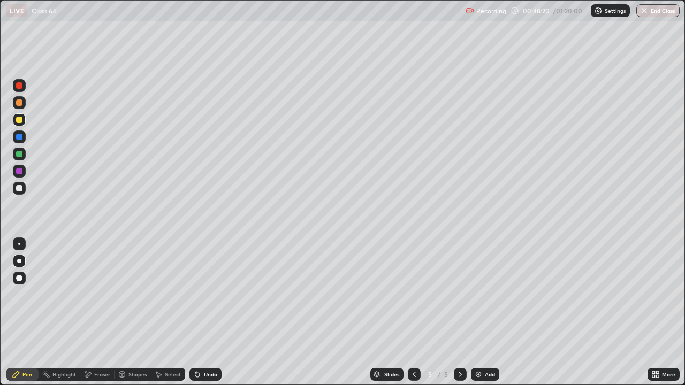
click at [19, 187] on div at bounding box center [19, 188] width 6 height 6
click at [657, 312] on icon at bounding box center [657, 376] width 3 height 3
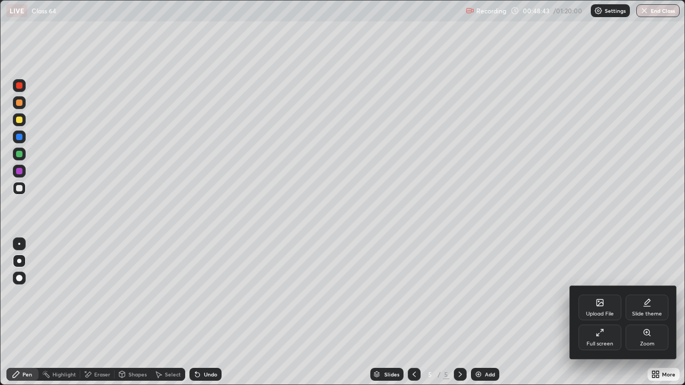
click at [593, 312] on div "Full screen" at bounding box center [599, 343] width 27 height 5
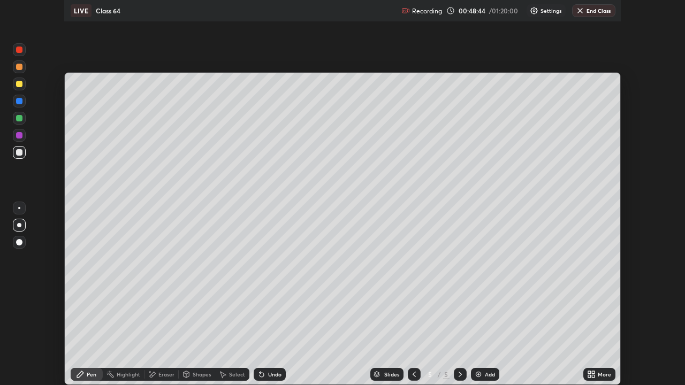
scroll to position [53176, 52804]
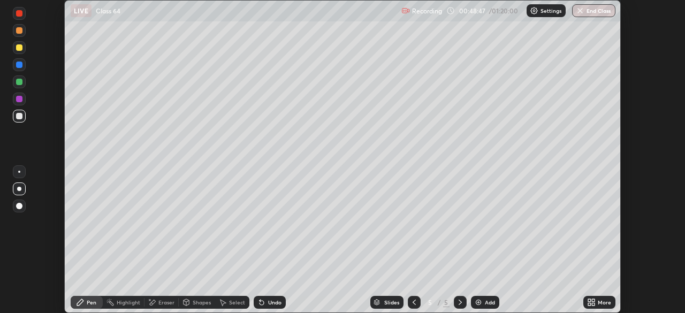
click at [22, 88] on div at bounding box center [19, 81] width 13 height 17
click at [19, 120] on div at bounding box center [19, 116] width 13 height 13
click at [260, 304] on icon at bounding box center [261, 303] width 4 height 4
click at [262, 308] on div "Undo" at bounding box center [270, 302] width 32 height 13
click at [264, 307] on div "Undo" at bounding box center [270, 302] width 32 height 13
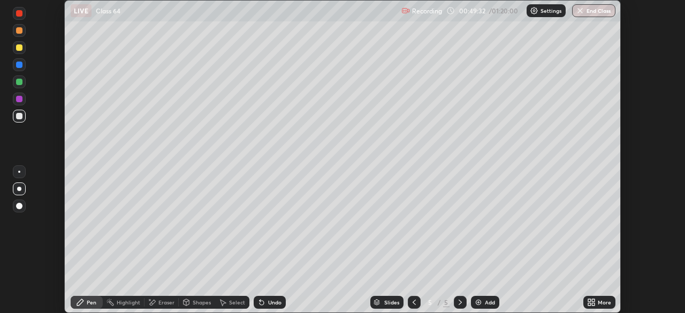
click at [264, 307] on div "Undo" at bounding box center [270, 302] width 32 height 13
click at [267, 306] on div "Undo" at bounding box center [270, 302] width 32 height 13
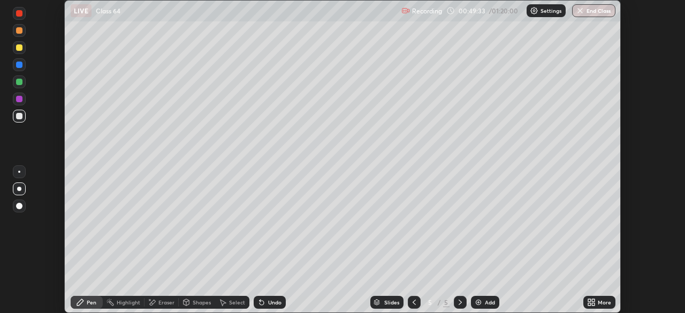
click at [267, 306] on div "Undo" at bounding box center [270, 302] width 32 height 13
click at [265, 307] on div "Undo" at bounding box center [270, 302] width 32 height 13
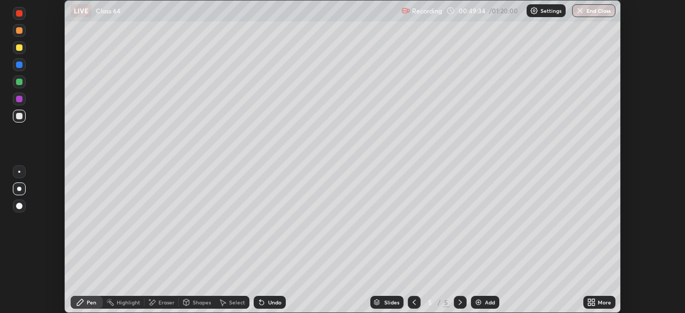
click at [265, 307] on div "Undo" at bounding box center [270, 302] width 32 height 13
click at [261, 307] on div "Undo" at bounding box center [270, 302] width 32 height 13
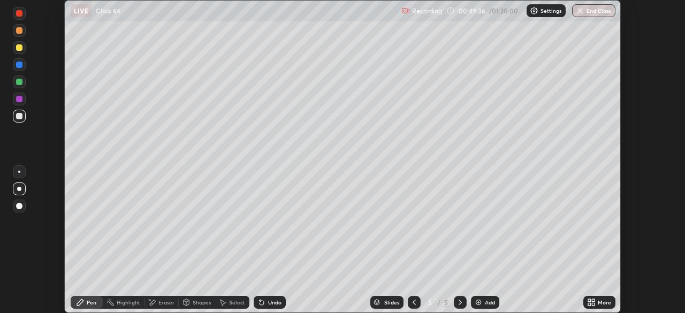
click at [262, 302] on icon at bounding box center [261, 303] width 4 height 4
click at [260, 302] on icon at bounding box center [261, 303] width 4 height 4
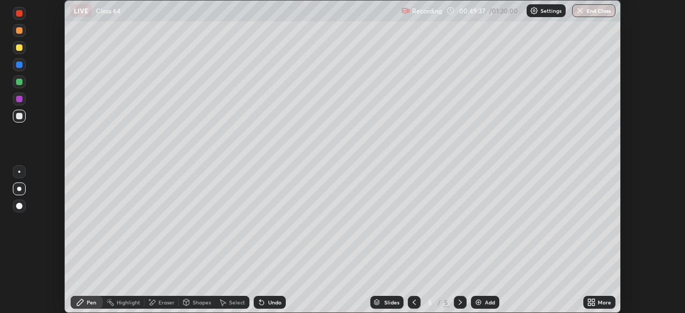
click at [265, 303] on div "Undo" at bounding box center [270, 302] width 32 height 13
click at [262, 302] on icon at bounding box center [261, 303] width 4 height 4
click at [260, 303] on icon at bounding box center [261, 303] width 4 height 4
click at [193, 305] on div "Shapes" at bounding box center [202, 302] width 18 height 5
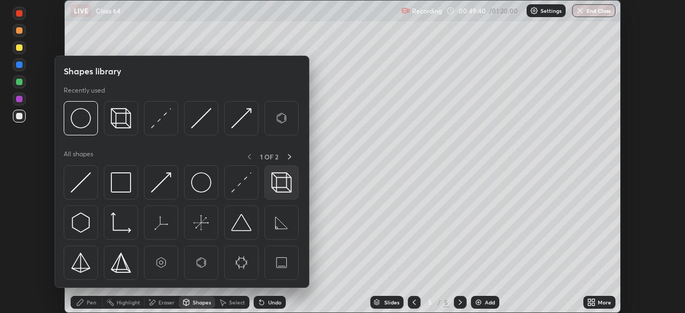
click at [275, 184] on img at bounding box center [281, 182] width 20 height 20
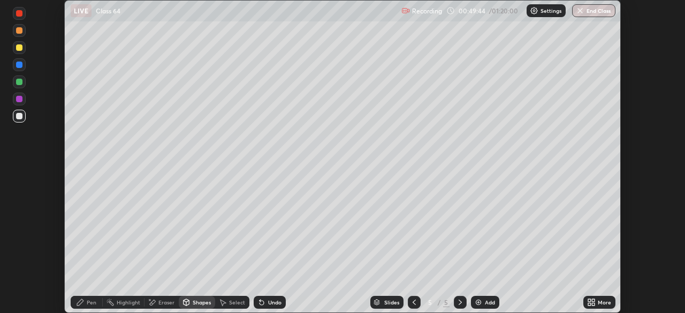
click at [89, 307] on div "Pen" at bounding box center [87, 302] width 32 height 13
click at [17, 84] on div at bounding box center [19, 82] width 6 height 6
click at [20, 65] on div at bounding box center [19, 65] width 6 height 6
click at [24, 80] on div at bounding box center [19, 81] width 13 height 13
click at [20, 33] on div at bounding box center [19, 30] width 6 height 6
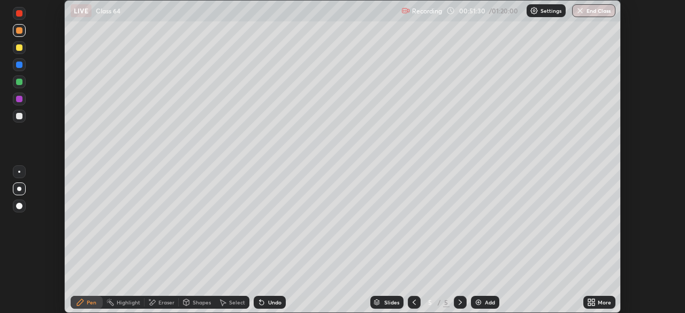
click at [418, 300] on div at bounding box center [414, 302] width 13 height 13
click at [413, 302] on icon at bounding box center [414, 302] width 9 height 9
click at [460, 301] on icon at bounding box center [460, 302] width 9 height 9
click at [413, 302] on icon at bounding box center [414, 302] width 9 height 9
click at [463, 297] on div at bounding box center [460, 302] width 13 height 13
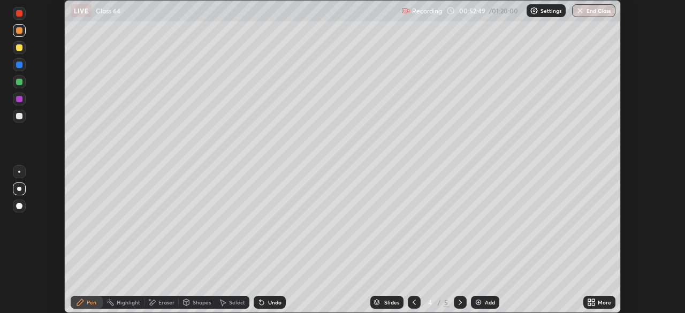
click at [413, 305] on icon at bounding box center [414, 302] width 9 height 9
click at [461, 303] on icon at bounding box center [460, 302] width 9 height 9
click at [417, 303] on div at bounding box center [414, 302] width 13 height 13
click at [459, 302] on icon at bounding box center [460, 302] width 9 height 9
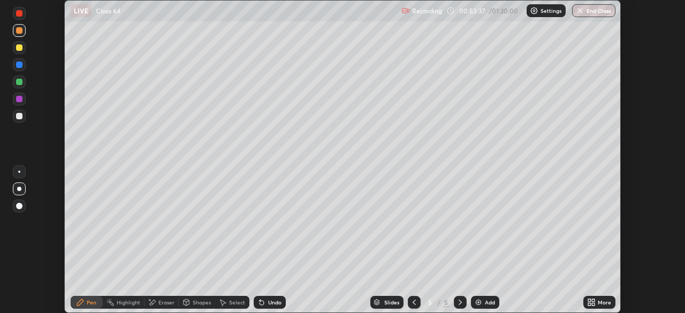
click at [408, 306] on div at bounding box center [414, 302] width 13 height 13
click at [459, 302] on icon at bounding box center [460, 302] width 9 height 9
click at [259, 300] on icon at bounding box center [259, 300] width 1 height 1
click at [260, 305] on icon at bounding box center [261, 302] width 9 height 9
click at [414, 306] on icon at bounding box center [414, 302] width 9 height 9
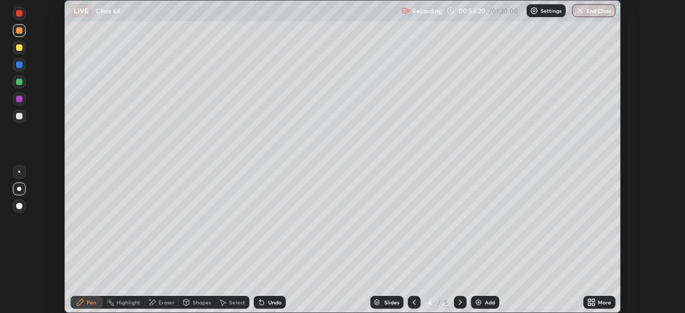
click at [412, 303] on icon at bounding box center [413, 302] width 3 height 5
click at [459, 301] on icon at bounding box center [459, 302] width 3 height 5
click at [459, 302] on icon at bounding box center [460, 302] width 9 height 9
click at [414, 300] on icon at bounding box center [413, 302] width 3 height 5
click at [458, 302] on icon at bounding box center [460, 302] width 9 height 9
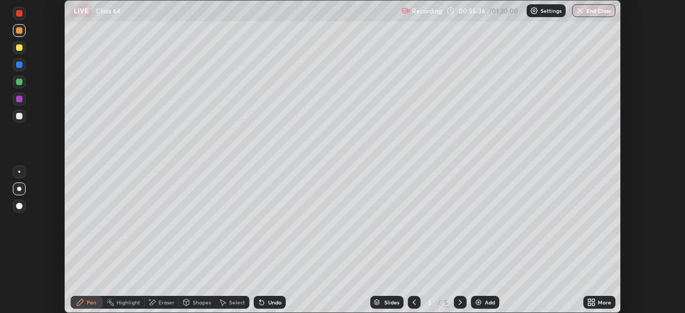
click at [417, 298] on icon at bounding box center [414, 302] width 9 height 9
click at [21, 114] on div at bounding box center [19, 116] width 6 height 6
click at [458, 304] on icon at bounding box center [459, 302] width 3 height 5
click at [413, 302] on icon at bounding box center [414, 302] width 9 height 9
click at [20, 62] on div at bounding box center [19, 65] width 6 height 6
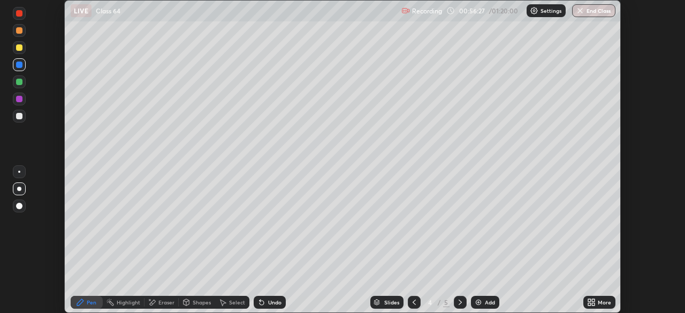
click at [190, 303] on div "Shapes" at bounding box center [197, 302] width 36 height 13
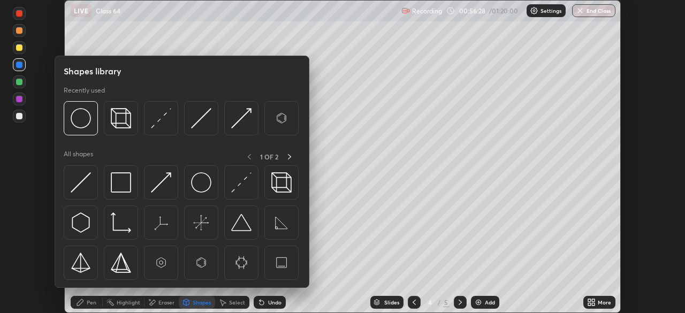
click at [158, 301] on div "Eraser" at bounding box center [166, 302] width 16 height 5
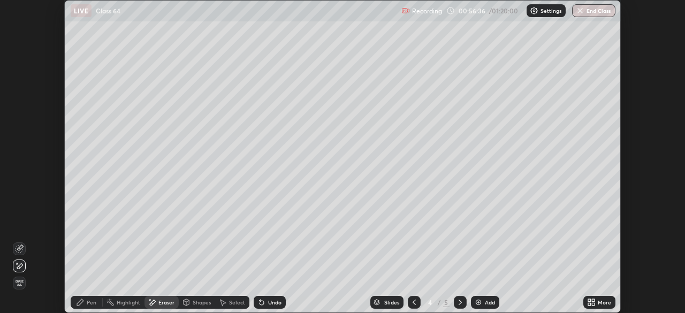
click at [259, 301] on icon at bounding box center [261, 303] width 4 height 4
click at [87, 302] on div "Pen" at bounding box center [92, 302] width 10 height 5
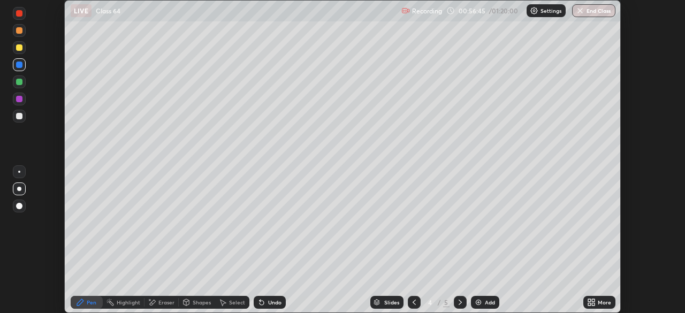
click at [18, 33] on div at bounding box center [19, 30] width 6 height 6
click at [16, 114] on div at bounding box center [19, 116] width 6 height 6
click at [24, 81] on div at bounding box center [19, 81] width 13 height 13
click at [21, 31] on div at bounding box center [19, 30] width 6 height 6
click at [21, 13] on div at bounding box center [19, 13] width 6 height 6
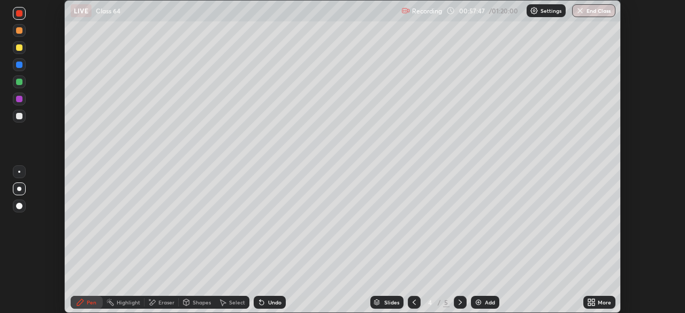
click at [259, 300] on icon at bounding box center [259, 300] width 1 height 1
click at [257, 297] on div "Undo" at bounding box center [270, 302] width 32 height 13
click at [18, 48] on div at bounding box center [19, 47] width 6 height 6
click at [408, 304] on div at bounding box center [414, 302] width 13 height 13
click at [471, 305] on div "Add" at bounding box center [485, 302] width 28 height 13
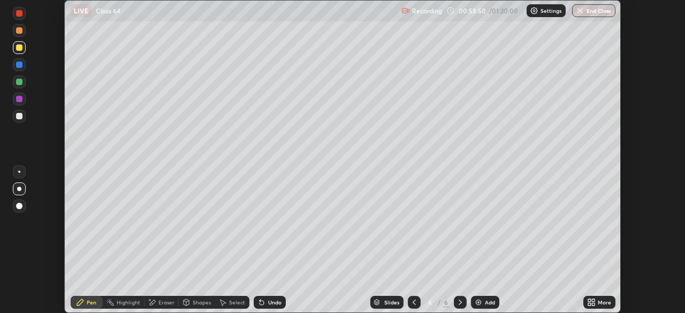
click at [459, 302] on icon at bounding box center [460, 302] width 9 height 9
click at [413, 302] on icon at bounding box center [414, 302] width 9 height 9
click at [18, 97] on div at bounding box center [19, 99] width 6 height 6
click at [0, 125] on div "Setting up your live class" at bounding box center [342, 156] width 685 height 313
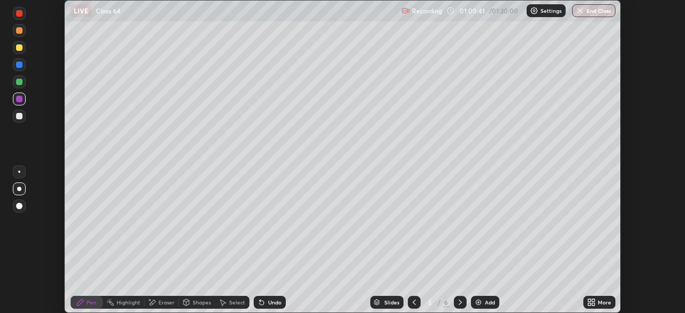
click at [265, 301] on div "Undo" at bounding box center [270, 302] width 32 height 13
click at [263, 305] on icon at bounding box center [261, 302] width 9 height 9
click at [260, 312] on div "Undo" at bounding box center [267, 302] width 36 height 21
click at [263, 301] on icon at bounding box center [261, 302] width 9 height 9
click at [264, 297] on div "Undo" at bounding box center [270, 302] width 32 height 13
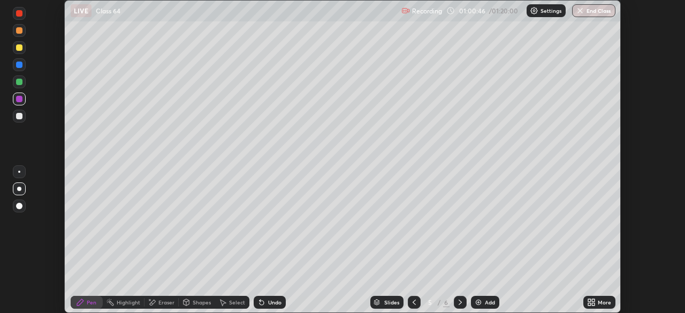
click at [264, 297] on div "Undo" at bounding box center [270, 302] width 32 height 13
click at [264, 295] on div "Undo" at bounding box center [267, 302] width 36 height 21
click at [414, 300] on icon at bounding box center [414, 302] width 9 height 9
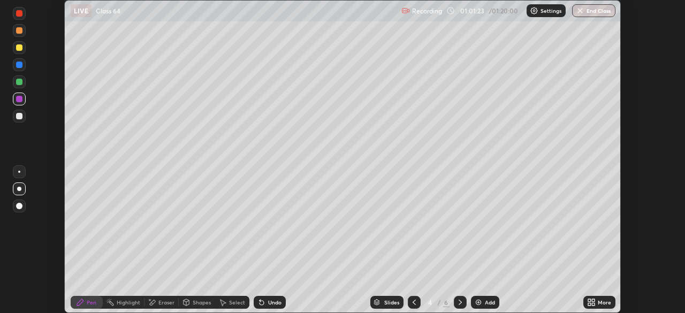
click at [412, 300] on icon at bounding box center [414, 302] width 9 height 9
click at [457, 301] on icon at bounding box center [460, 302] width 9 height 9
click at [460, 304] on icon at bounding box center [460, 302] width 9 height 9
click at [460, 307] on div at bounding box center [460, 302] width 13 height 13
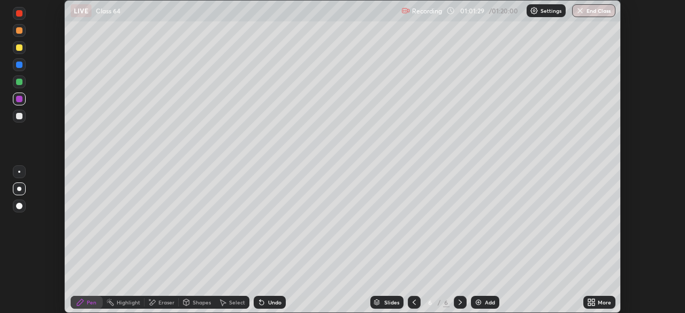
click at [478, 301] on img at bounding box center [478, 302] width 9 height 9
click at [18, 82] on div at bounding box center [19, 82] width 6 height 6
click at [411, 298] on icon at bounding box center [414, 302] width 9 height 9
click at [454, 300] on div at bounding box center [460, 302] width 13 height 13
click at [459, 302] on icon at bounding box center [460, 302] width 9 height 9
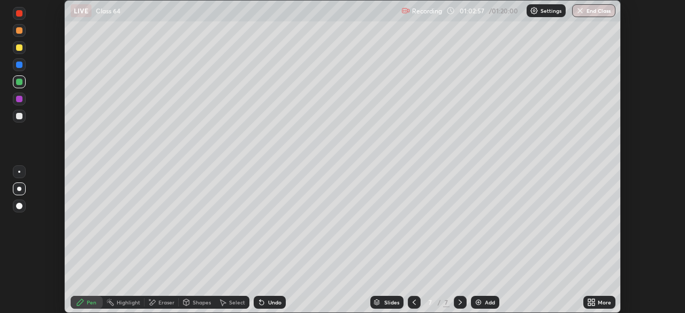
click at [413, 302] on icon at bounding box center [414, 302] width 9 height 9
click at [589, 301] on icon at bounding box center [589, 300] width 3 height 3
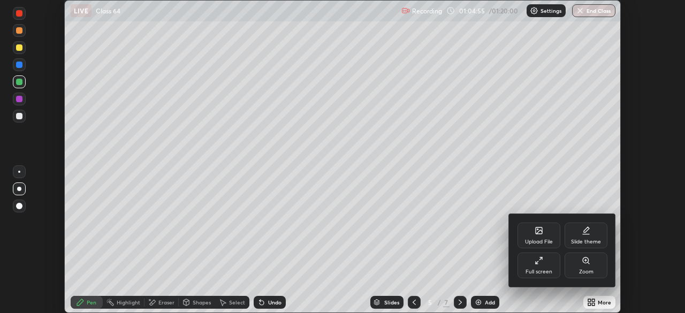
click at [539, 264] on icon at bounding box center [538, 260] width 9 height 9
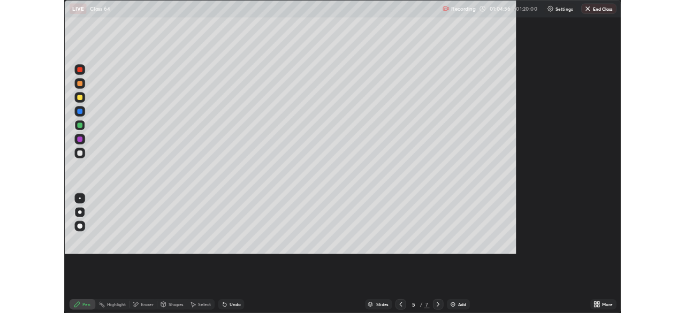
scroll to position [385, 685]
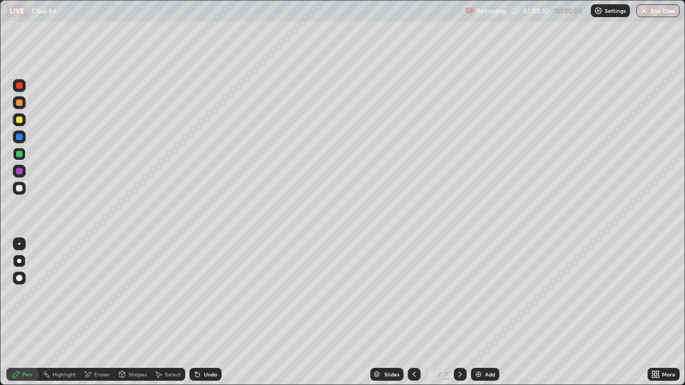
click at [204, 312] on div "Undo" at bounding box center [210, 374] width 13 height 5
click at [201, 312] on div "Undo" at bounding box center [205, 374] width 32 height 13
click at [204, 312] on div "Undo" at bounding box center [210, 374] width 13 height 5
click at [207, 312] on div "Undo" at bounding box center [210, 374] width 13 height 5
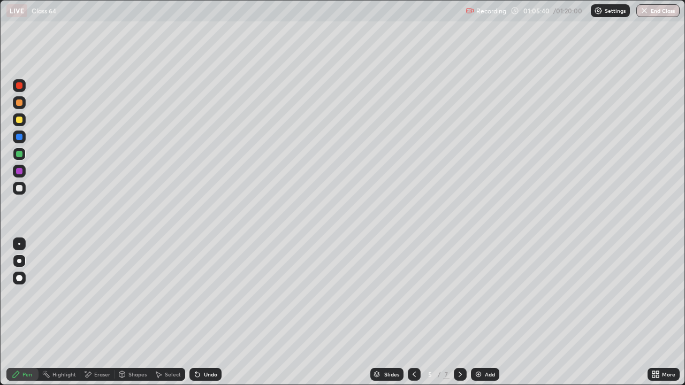
click at [94, 312] on div "Eraser" at bounding box center [102, 374] width 16 height 5
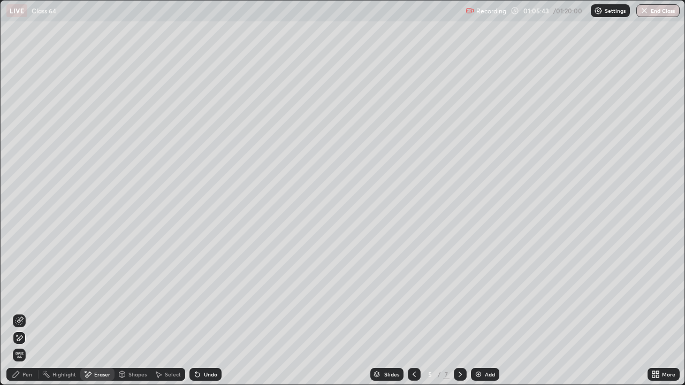
click at [134, 312] on div "Shapes" at bounding box center [137, 374] width 18 height 5
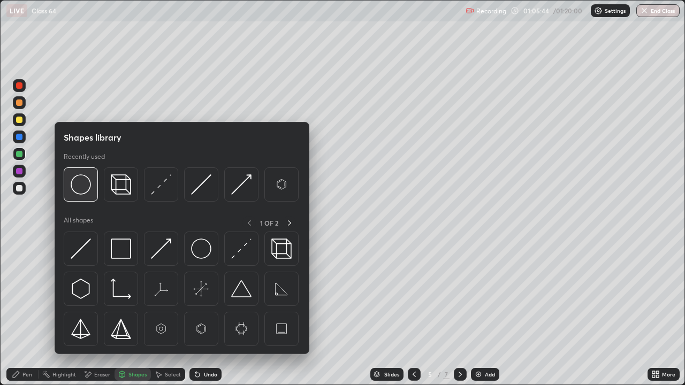
click at [84, 187] on img at bounding box center [81, 184] width 20 height 20
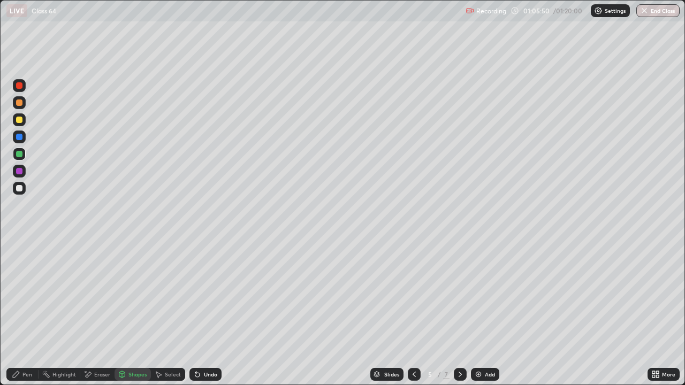
click at [166, 312] on div "Select" at bounding box center [173, 374] width 16 height 5
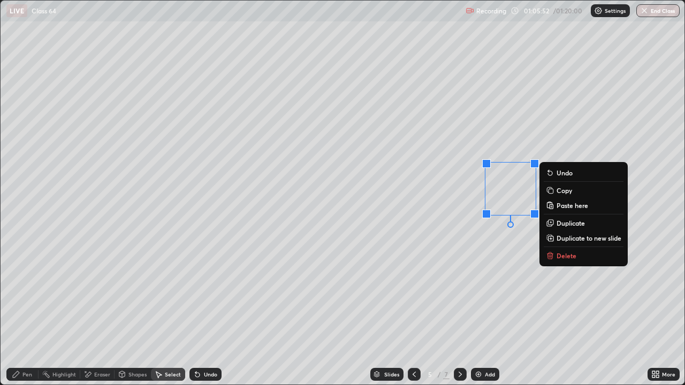
click at [564, 226] on p "Duplicate" at bounding box center [570, 223] width 28 height 9
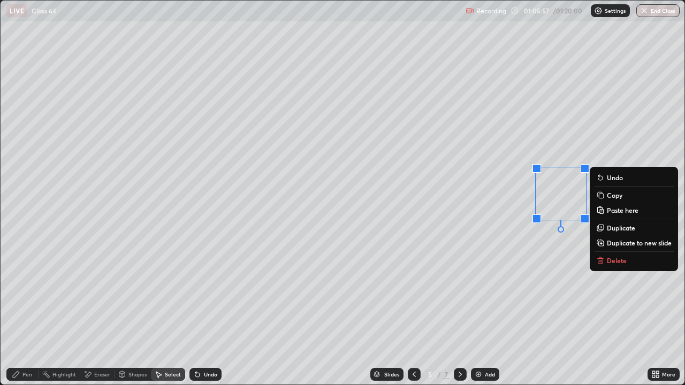
click at [612, 229] on p "Duplicate" at bounding box center [621, 228] width 28 height 9
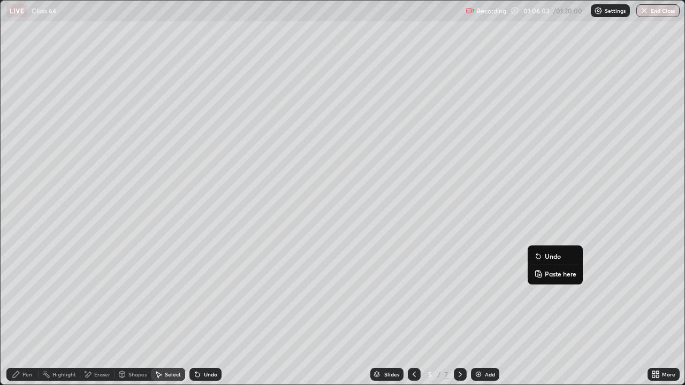
click at [481, 283] on div "0 ° Undo Copy Paste here Duplicate Duplicate to new slide Delete" at bounding box center [343, 193] width 684 height 384
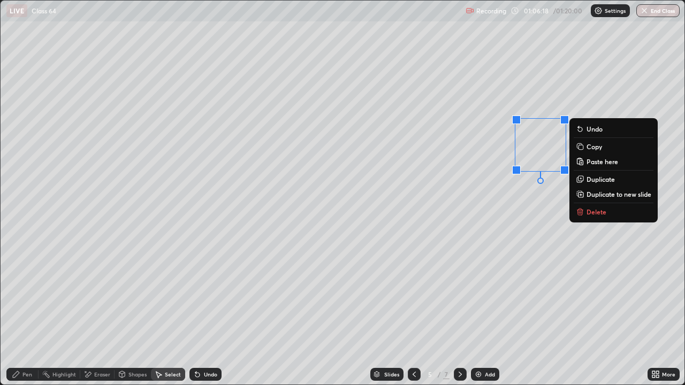
click at [467, 296] on div "0 ° Undo Copy Paste here Duplicate Duplicate to new slide Delete" at bounding box center [343, 193] width 684 height 384
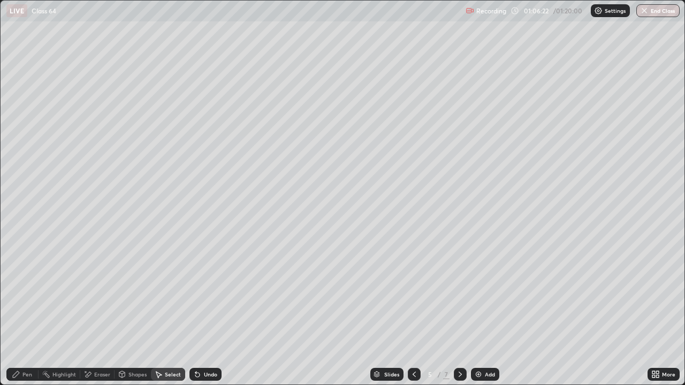
click at [27, 312] on div "Pen" at bounding box center [27, 374] width 10 height 5
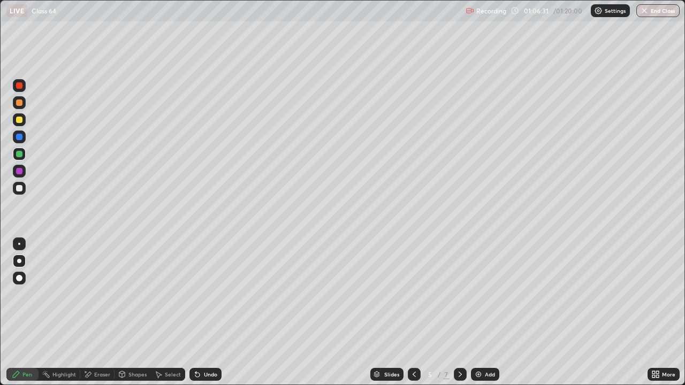
click at [21, 103] on div at bounding box center [19, 102] width 6 height 6
click at [200, 312] on icon at bounding box center [197, 374] width 9 height 9
click at [131, 312] on div "Shapes" at bounding box center [137, 374] width 18 height 5
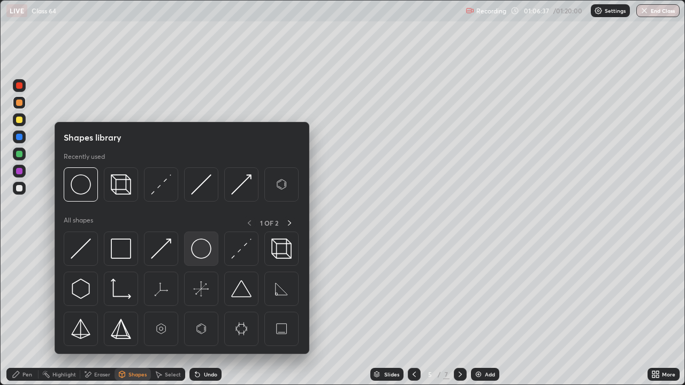
click at [204, 247] on img at bounding box center [201, 249] width 20 height 20
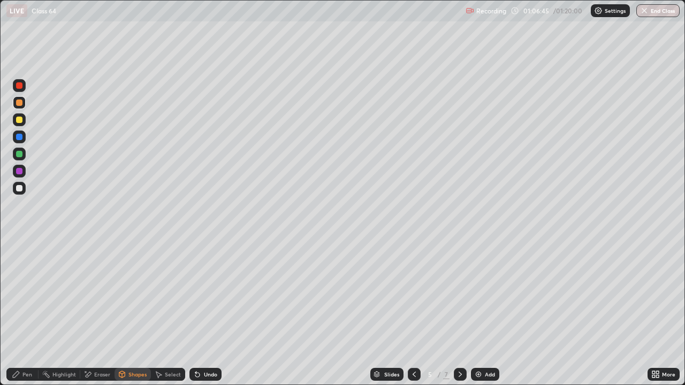
click at [172, 312] on div "Select" at bounding box center [173, 374] width 16 height 5
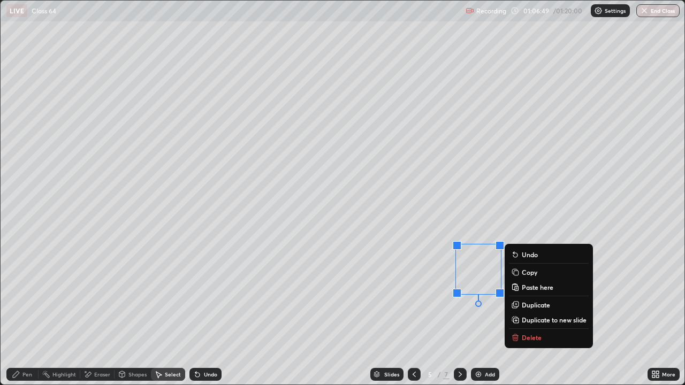
click at [528, 305] on p "Duplicate" at bounding box center [536, 305] width 28 height 9
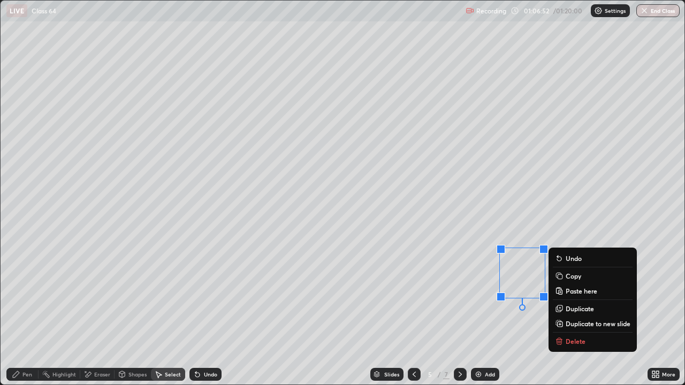
click at [570, 309] on p "Duplicate" at bounding box center [579, 308] width 28 height 9
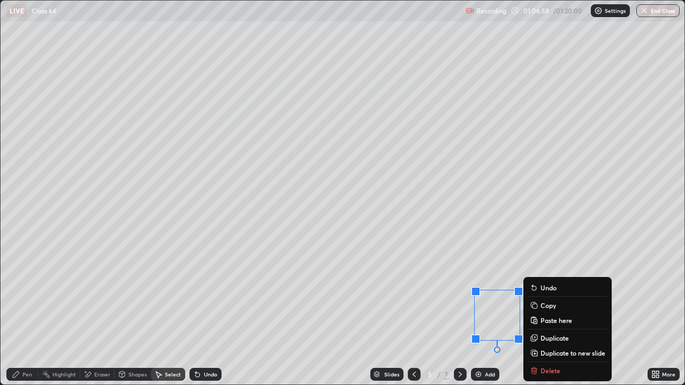
click at [442, 312] on div "0 ° Undo Copy Paste here Duplicate Duplicate to new slide Delete" at bounding box center [343, 193] width 684 height 384
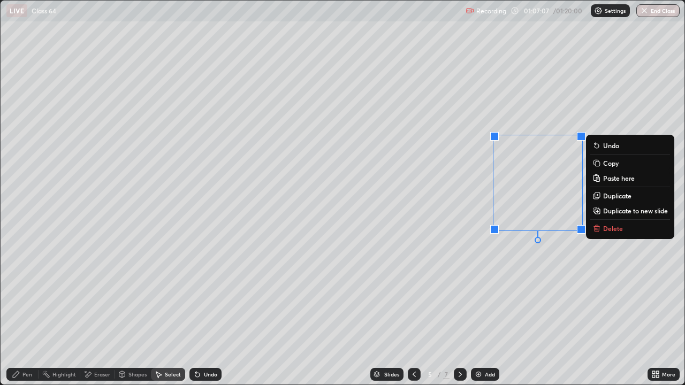
click at [515, 281] on div "0 ° Undo Copy Paste here Duplicate Duplicate to new slide Delete" at bounding box center [343, 193] width 684 height 384
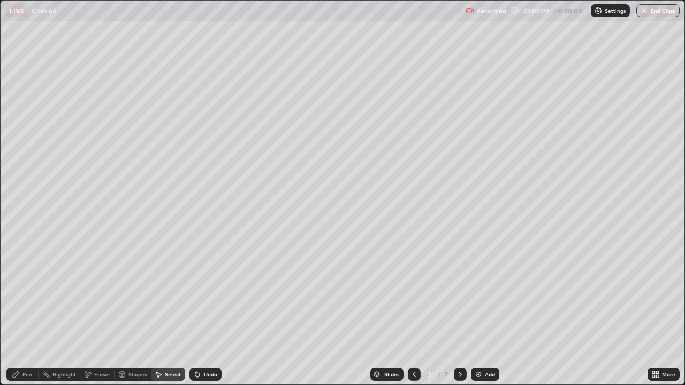
click at [28, 312] on div "Pen" at bounding box center [27, 374] width 10 height 5
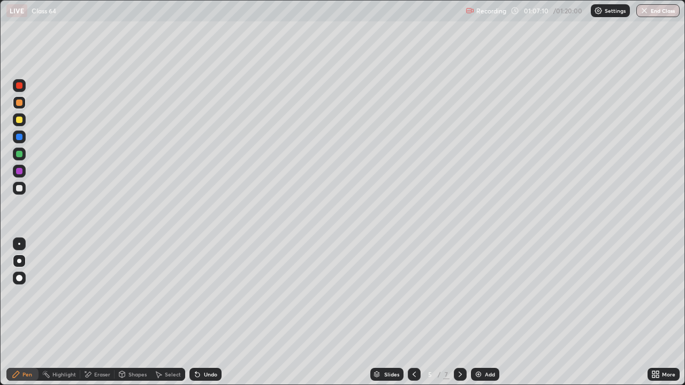
click at [20, 170] on div at bounding box center [19, 171] width 6 height 6
click at [649, 312] on div "More" at bounding box center [663, 374] width 32 height 13
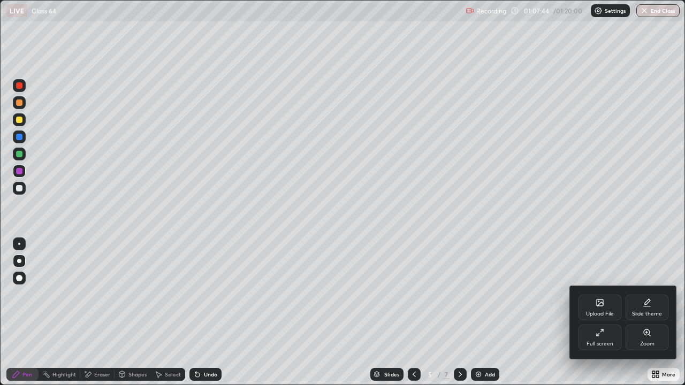
click at [594, 312] on div "Full screen" at bounding box center [599, 338] width 43 height 26
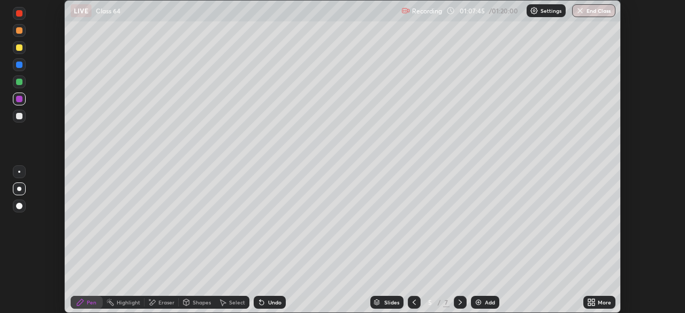
scroll to position [53176, 52804]
click at [413, 302] on icon at bounding box center [414, 302] width 9 height 9
click at [414, 301] on icon at bounding box center [414, 302] width 9 height 9
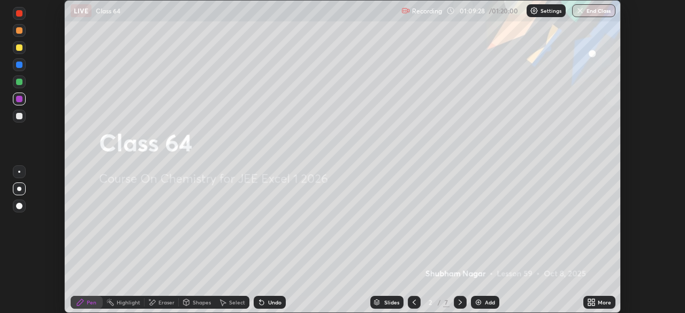
click at [414, 302] on icon at bounding box center [414, 302] width 9 height 9
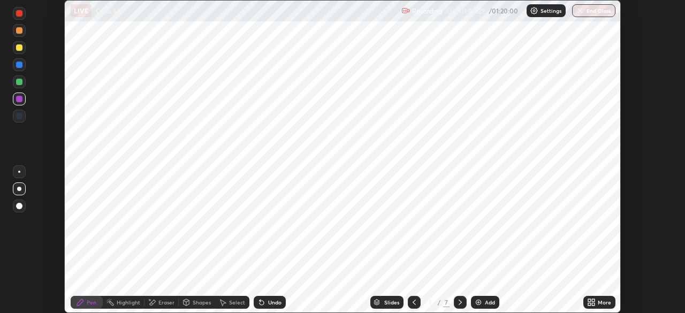
click at [460, 304] on icon at bounding box center [460, 302] width 9 height 9
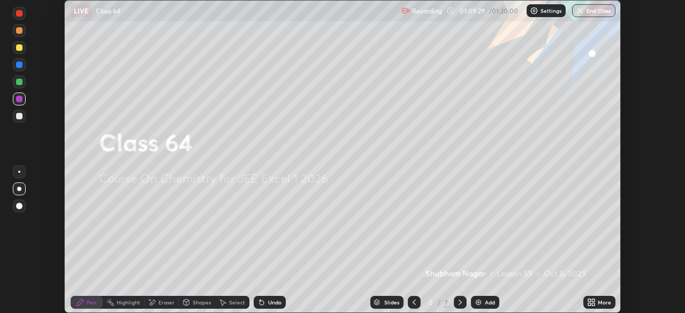
click at [460, 304] on icon at bounding box center [460, 302] width 9 height 9
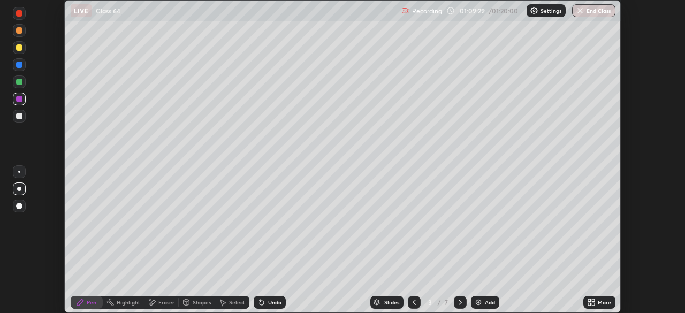
click at [460, 304] on icon at bounding box center [460, 302] width 9 height 9
click at [459, 302] on icon at bounding box center [460, 302] width 9 height 9
click at [414, 298] on icon at bounding box center [414, 302] width 9 height 9
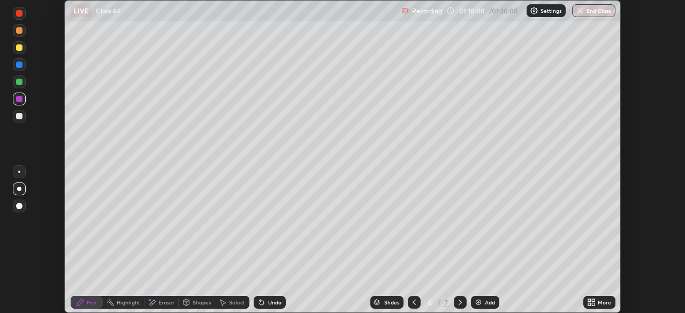
click at [166, 302] on div "Eraser" at bounding box center [166, 302] width 16 height 5
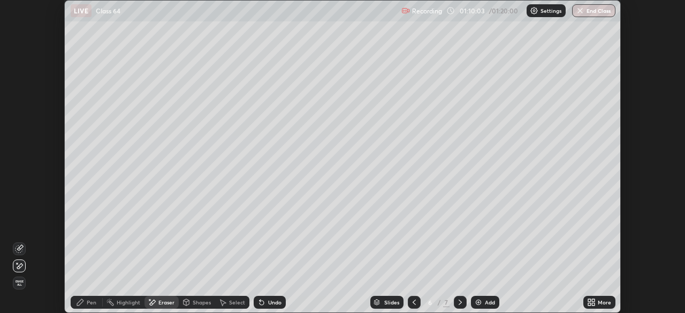
click at [96, 298] on div "Pen" at bounding box center [87, 302] width 32 height 13
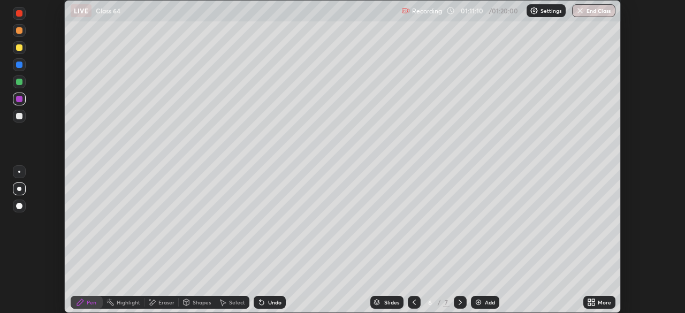
click at [415, 304] on icon at bounding box center [414, 302] width 9 height 9
click at [411, 302] on icon at bounding box center [414, 302] width 9 height 9
click at [665, 57] on div "Setting up your live class" at bounding box center [342, 156] width 685 height 313
click at [592, 13] on button "End Class" at bounding box center [593, 10] width 43 height 13
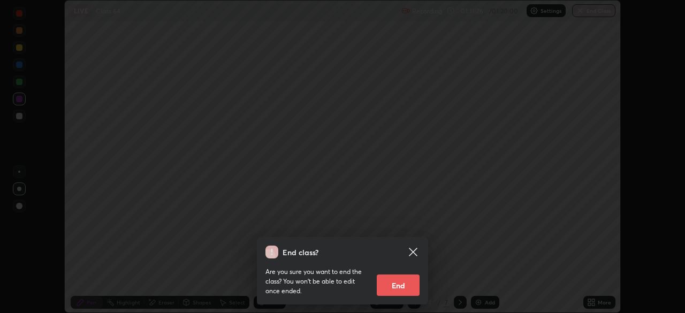
click at [402, 280] on button "End" at bounding box center [398, 284] width 43 height 21
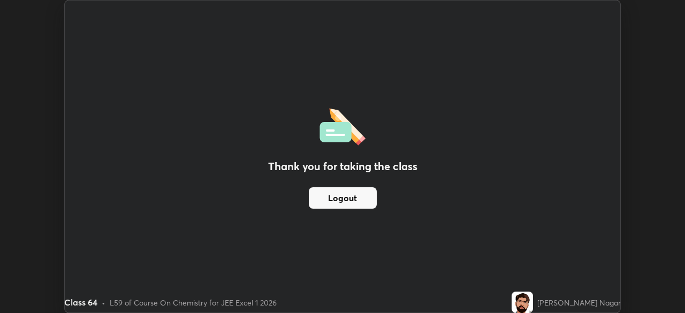
click at [329, 193] on button "Logout" at bounding box center [343, 197] width 68 height 21
